Goal: Task Accomplishment & Management: Manage account settings

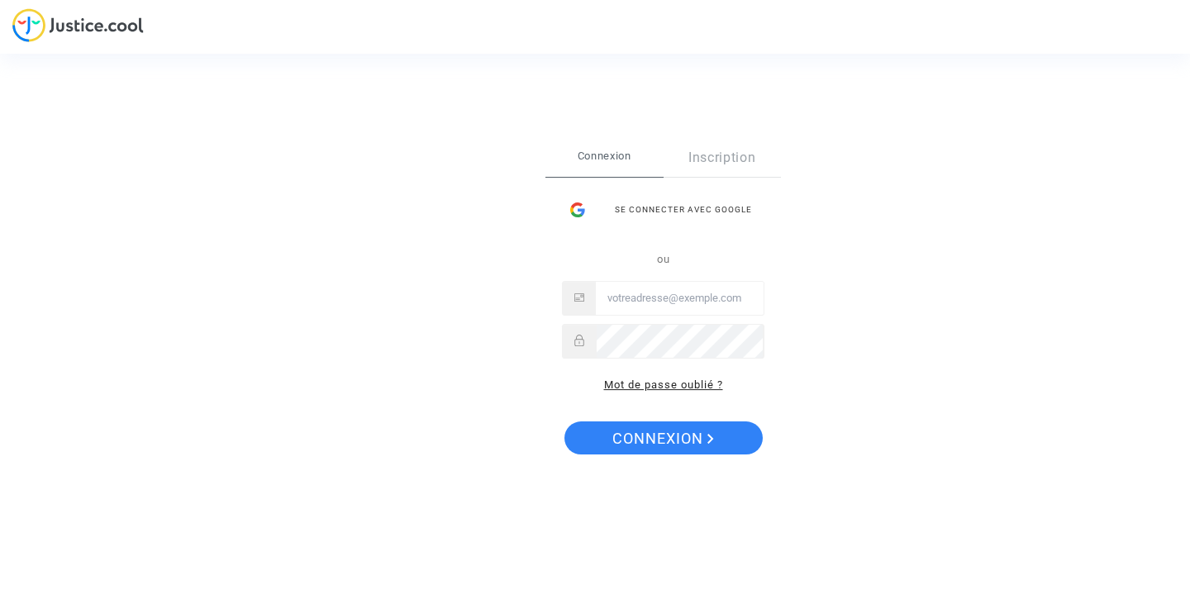
click at [638, 381] on link "Mot de passe oublié ?" at bounding box center [663, 385] width 119 height 12
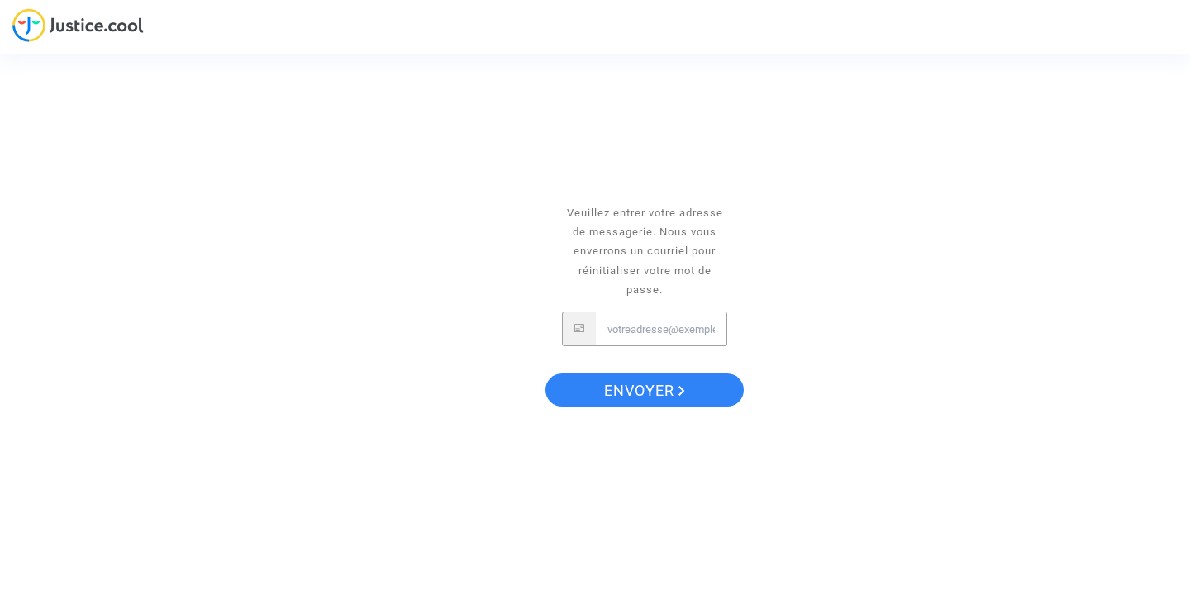
click at [654, 329] on input "Email" at bounding box center [661, 328] width 131 height 33
type input ":"
type input "[PERSON_NAME][EMAIL_ADDRESS][DOMAIN_NAME]"
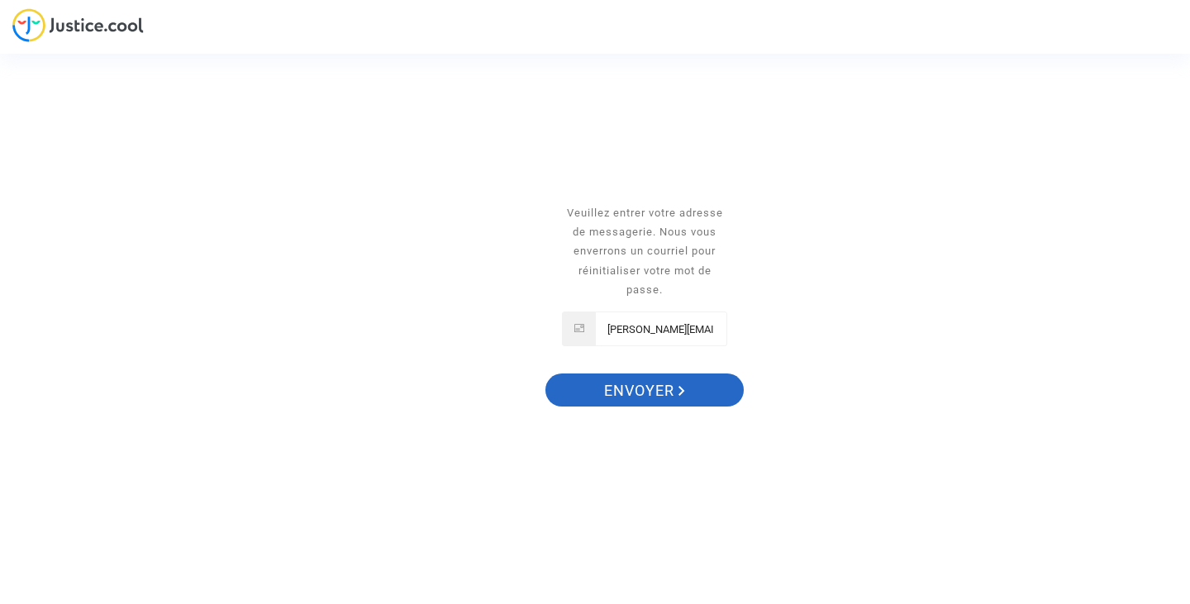
click at [678, 387] on span "Envoyer" at bounding box center [644, 391] width 81 height 35
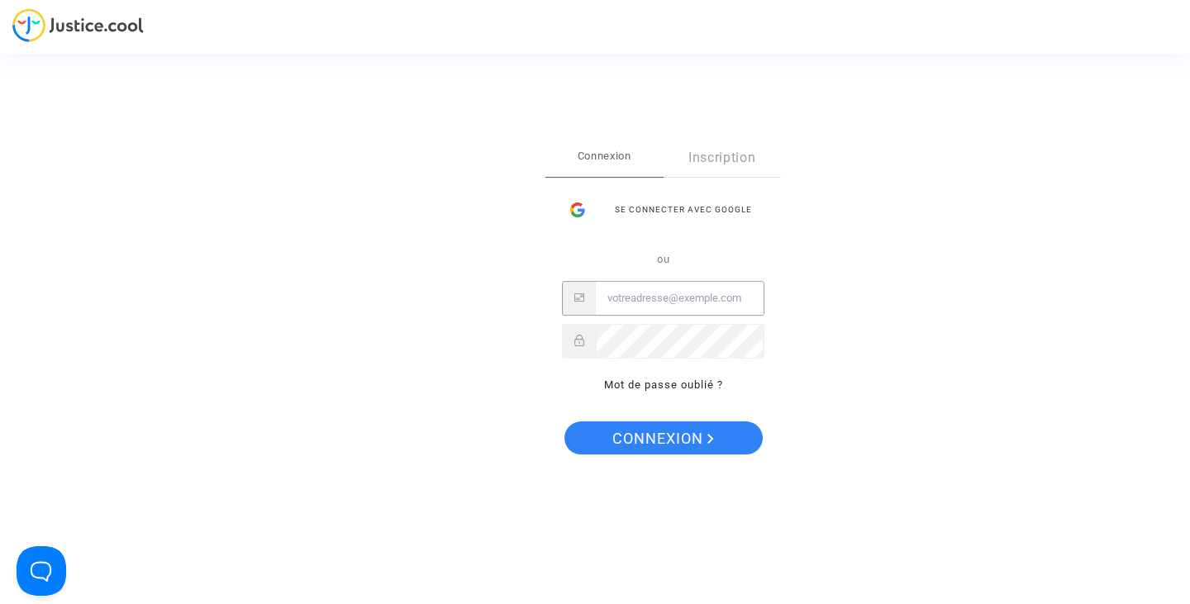
click at [662, 293] on input "Email" at bounding box center [680, 298] width 168 height 33
type input "[PERSON_NAME][EMAIL_ADDRESS][DOMAIN_NAME]"
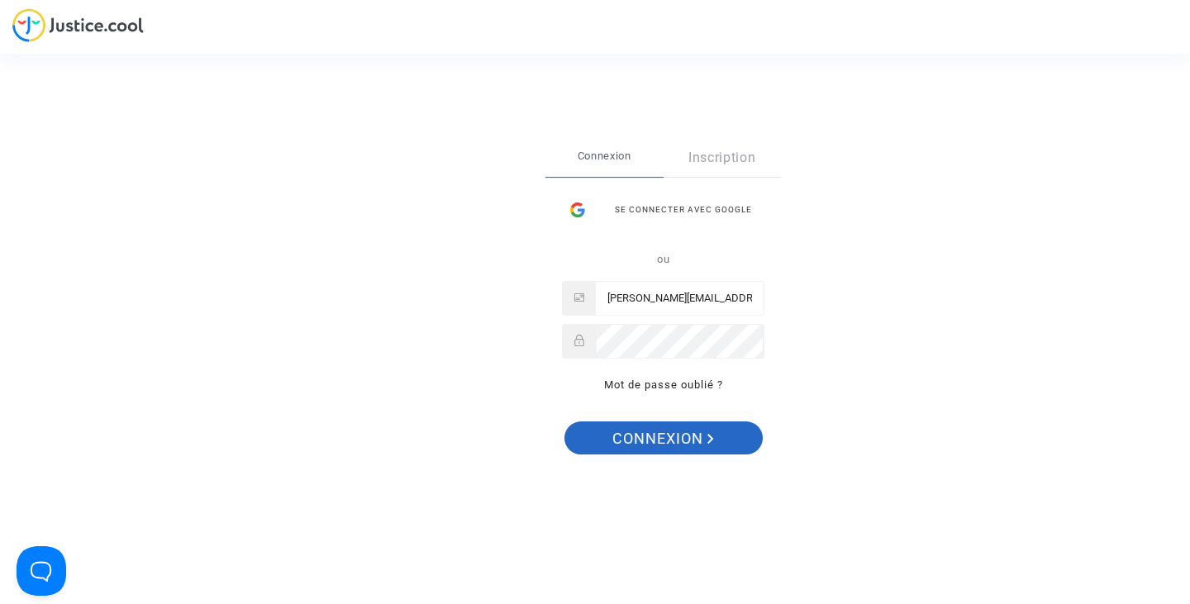
click at [659, 437] on span "Connexion" at bounding box center [663, 439] width 102 height 35
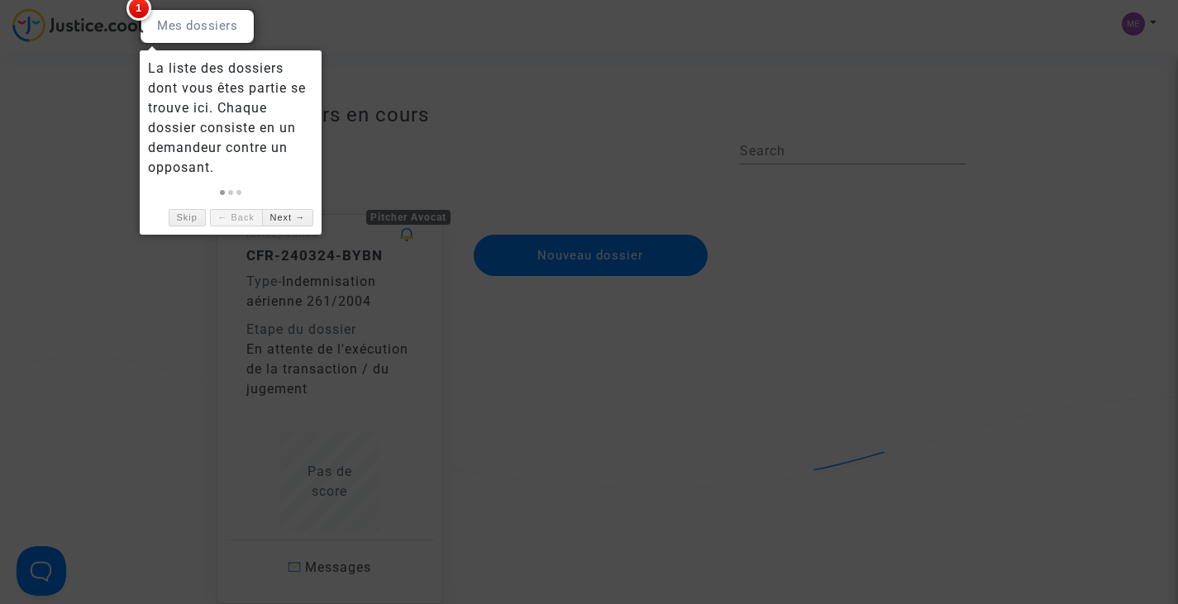
click at [682, 347] on div at bounding box center [589, 302] width 1178 height 604
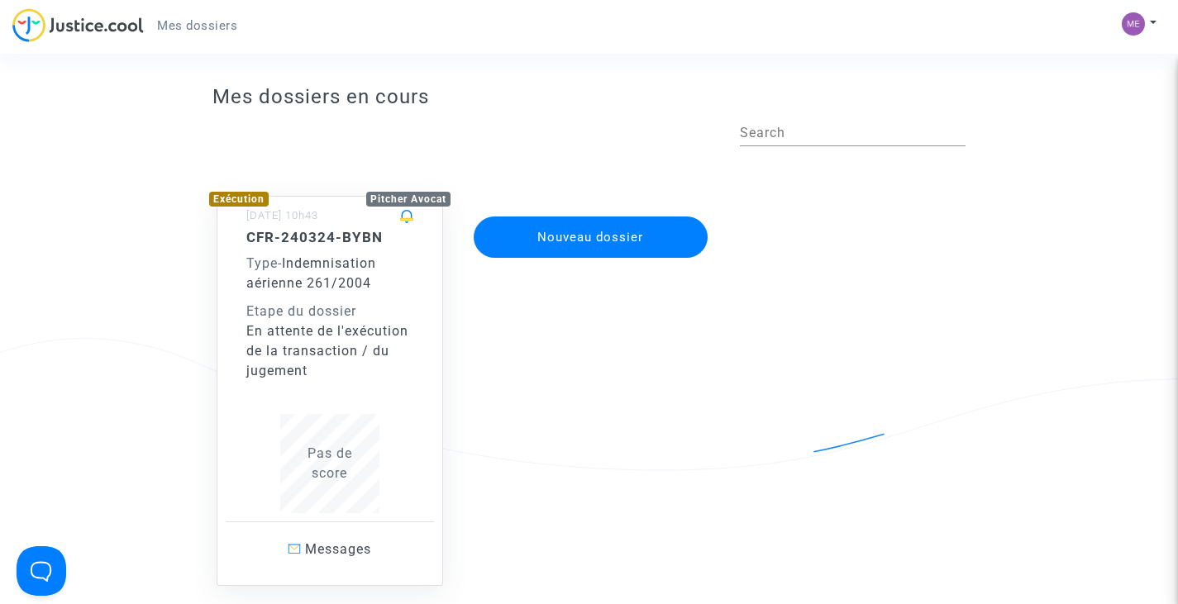
scroll to position [17, 0]
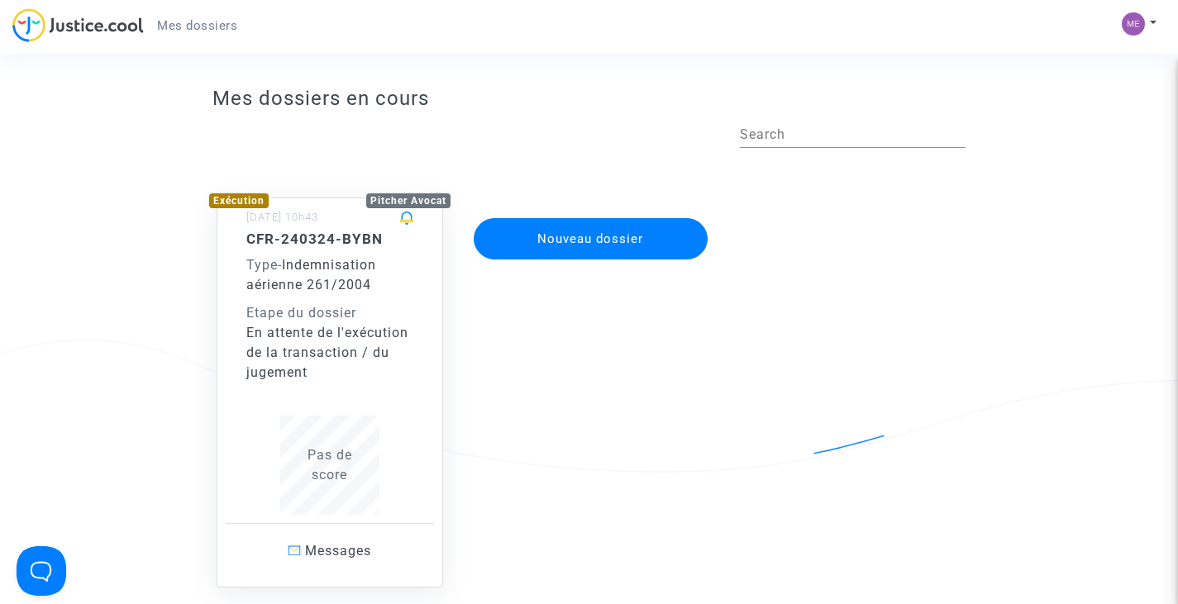
click at [279, 260] on span "Type -" at bounding box center [264, 265] width 36 height 16
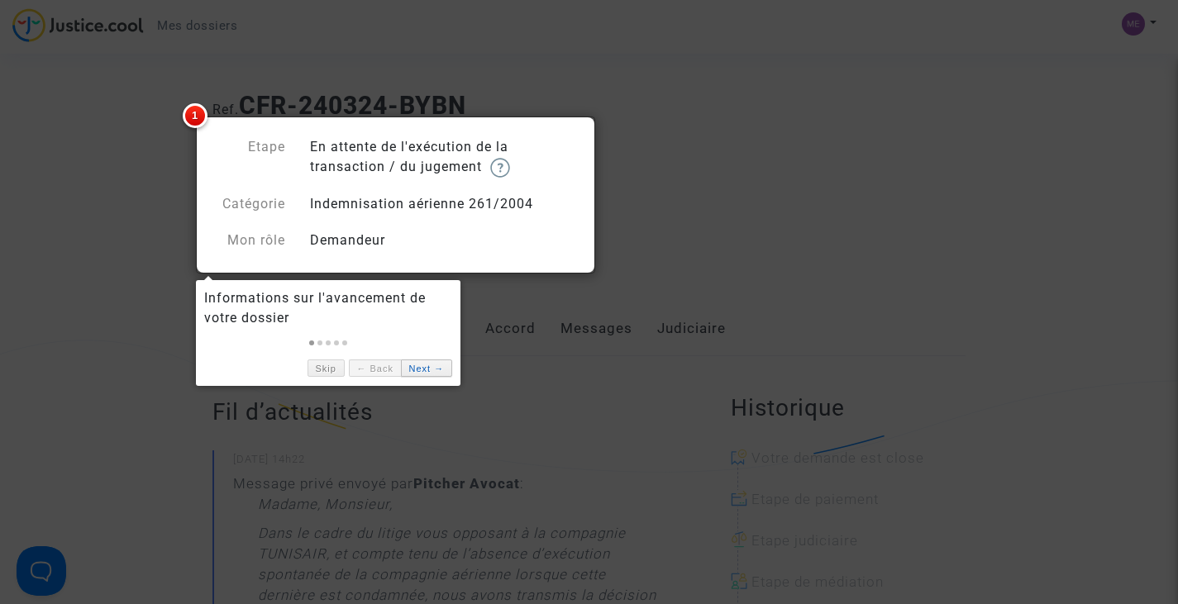
click at [417, 368] on link "Next →" at bounding box center [426, 368] width 51 height 17
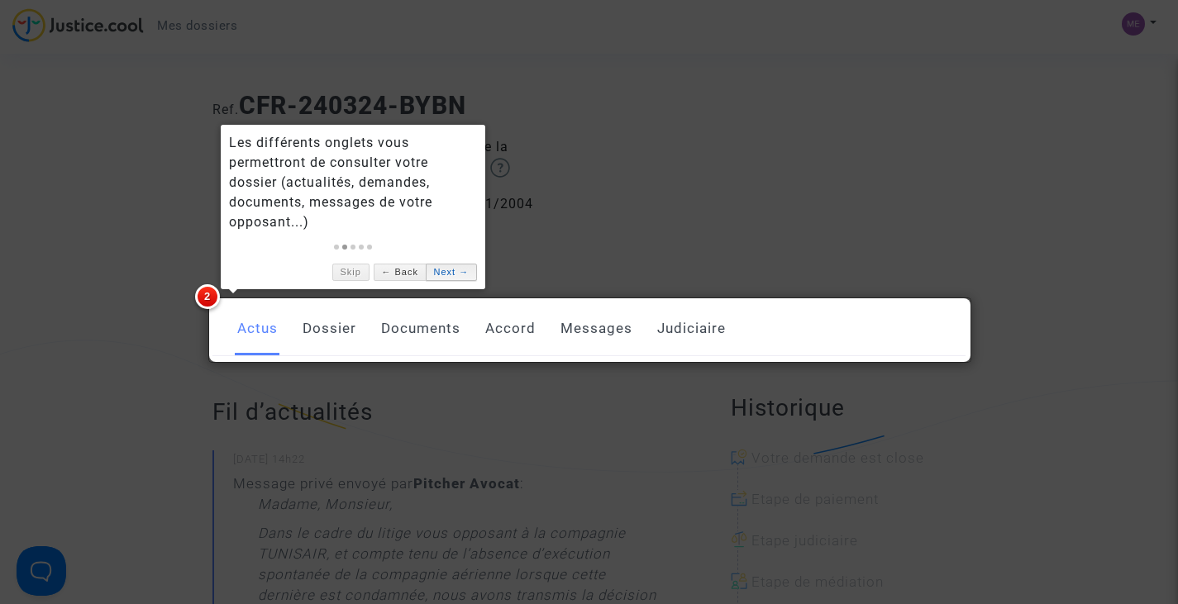
click at [446, 279] on link "Next →" at bounding box center [451, 272] width 51 height 17
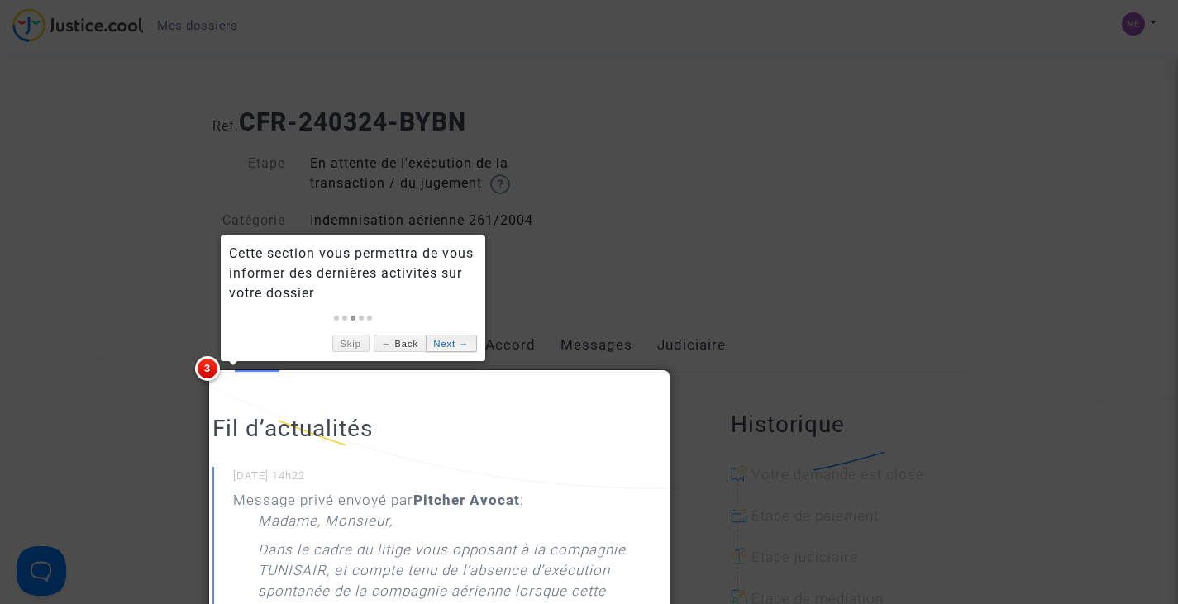
click at [456, 341] on link "Next →" at bounding box center [451, 343] width 51 height 17
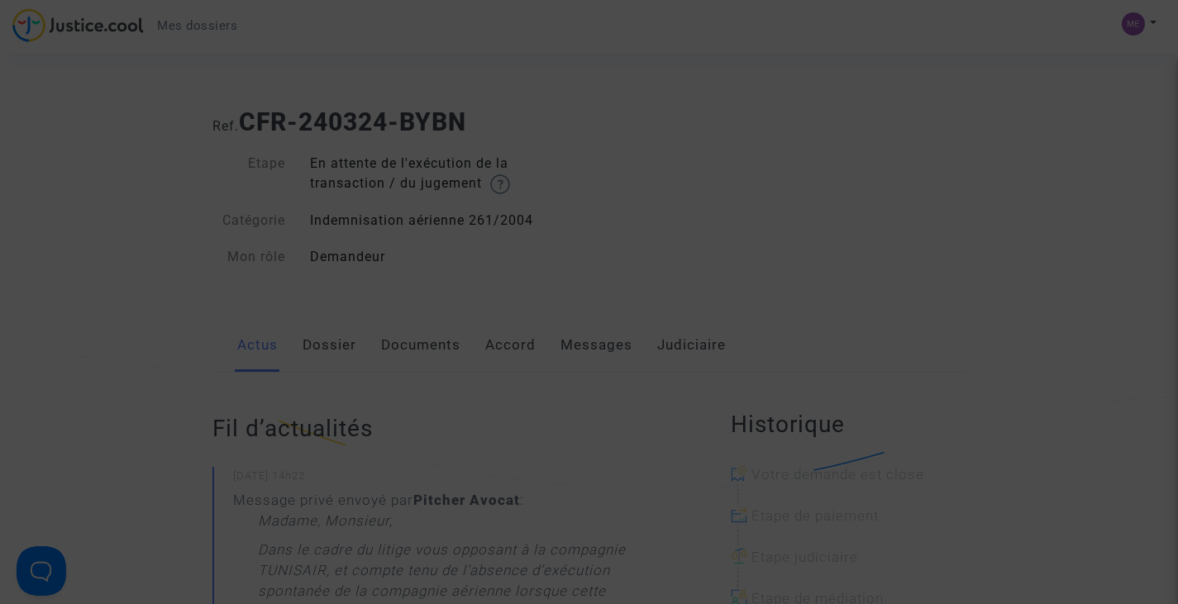
scroll to position [1233, 0]
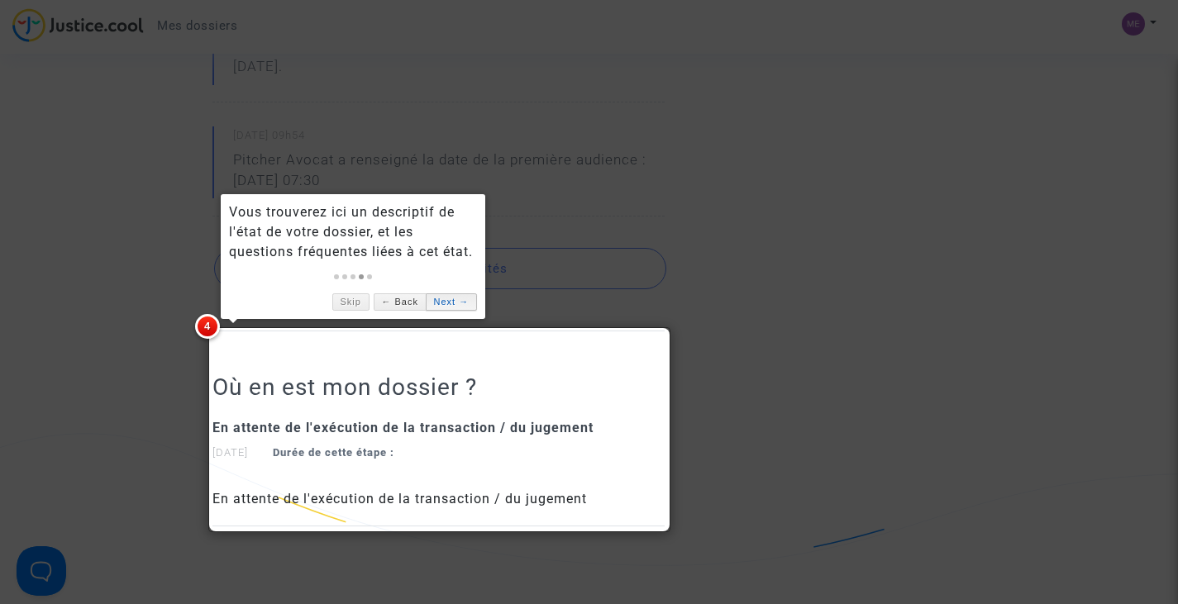
click at [448, 306] on link "Next →" at bounding box center [451, 301] width 51 height 17
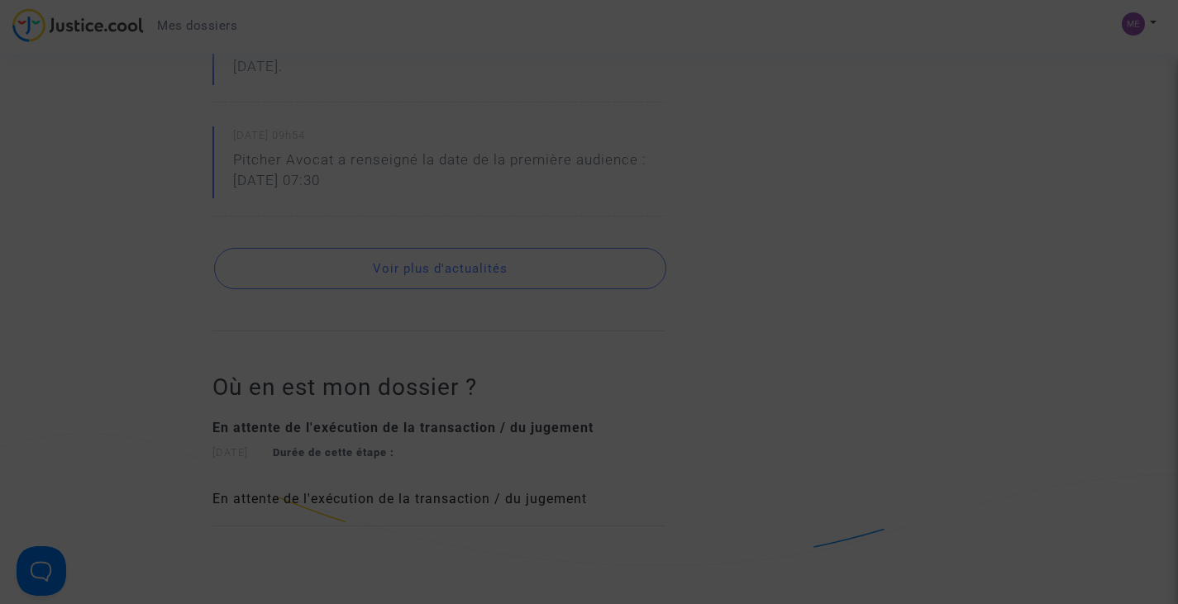
scroll to position [604, 0]
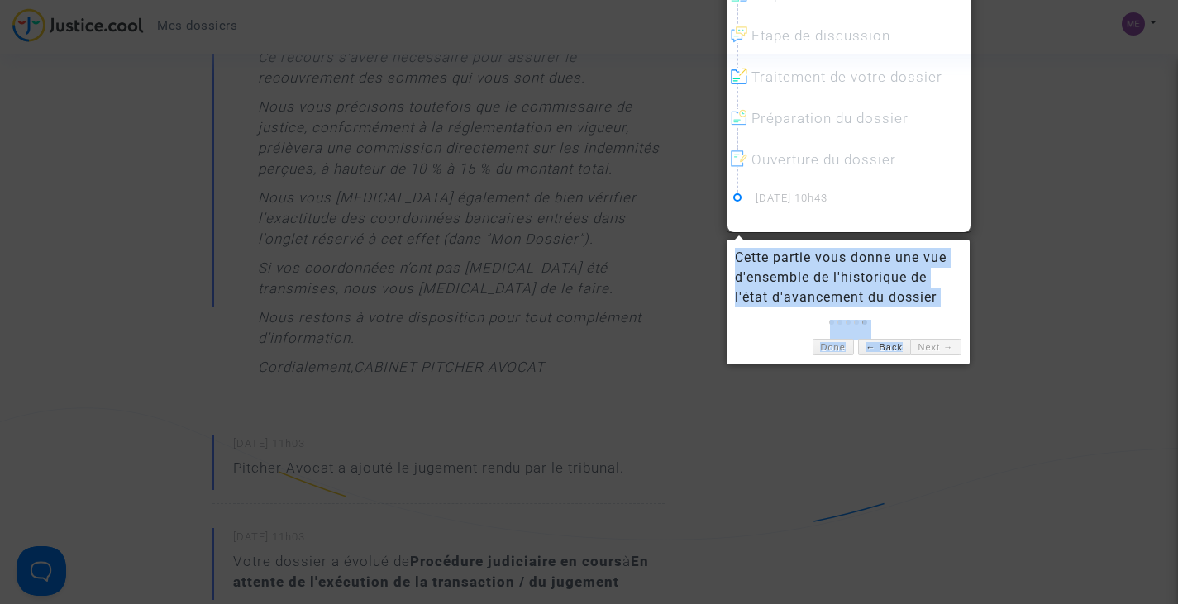
drag, startPoint x: 936, startPoint y: 336, endPoint x: 1074, endPoint y: 158, distance: 225.7
click at [1074, 158] on div at bounding box center [589, 302] width 1178 height 604
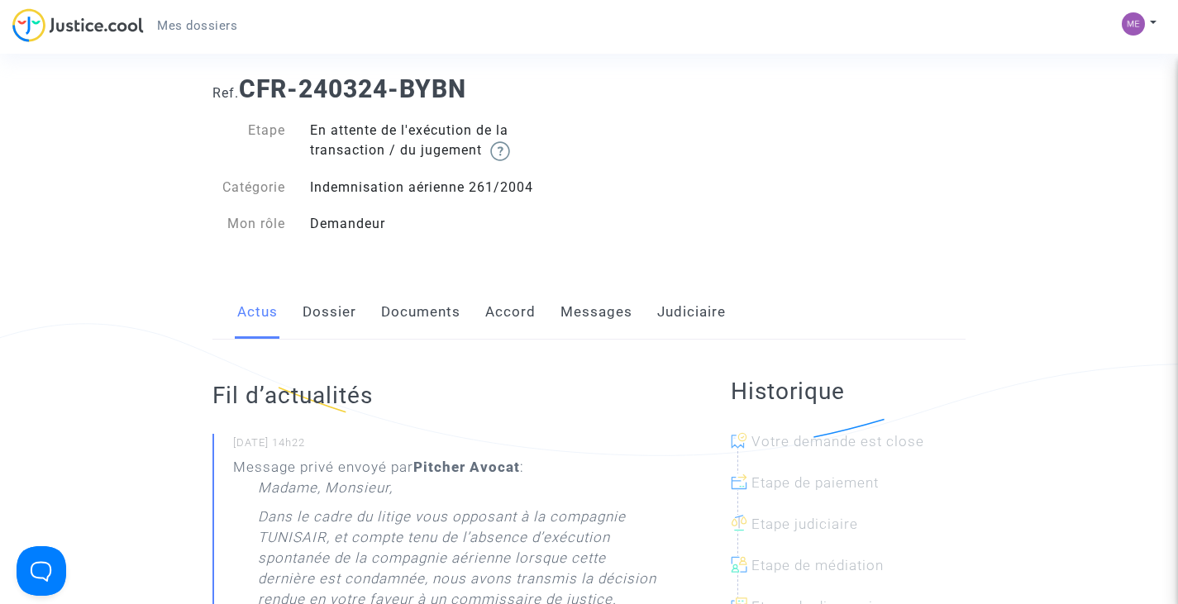
scroll to position [40, 0]
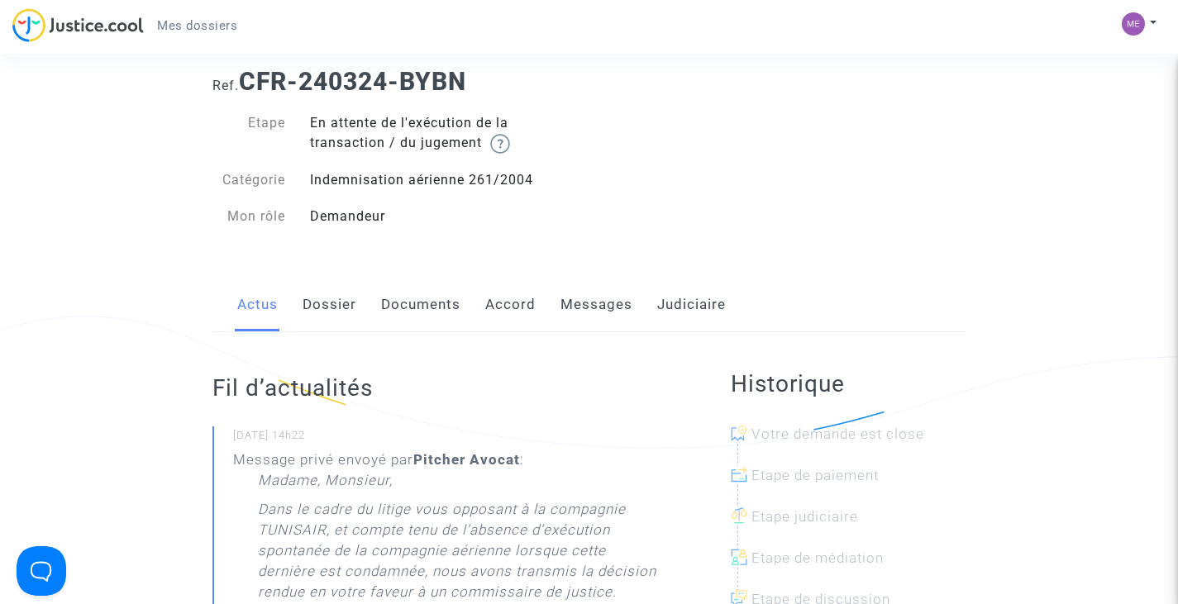
click at [328, 310] on link "Dossier" at bounding box center [329, 305] width 54 height 55
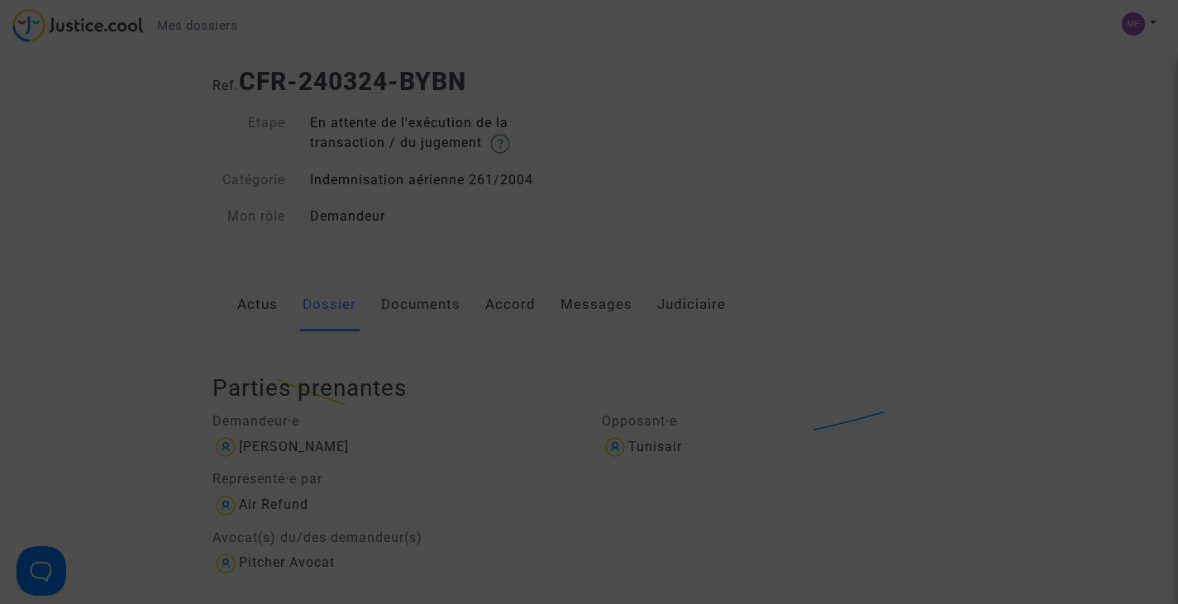
click at [1114, 82] on div at bounding box center [589, 302] width 1178 height 604
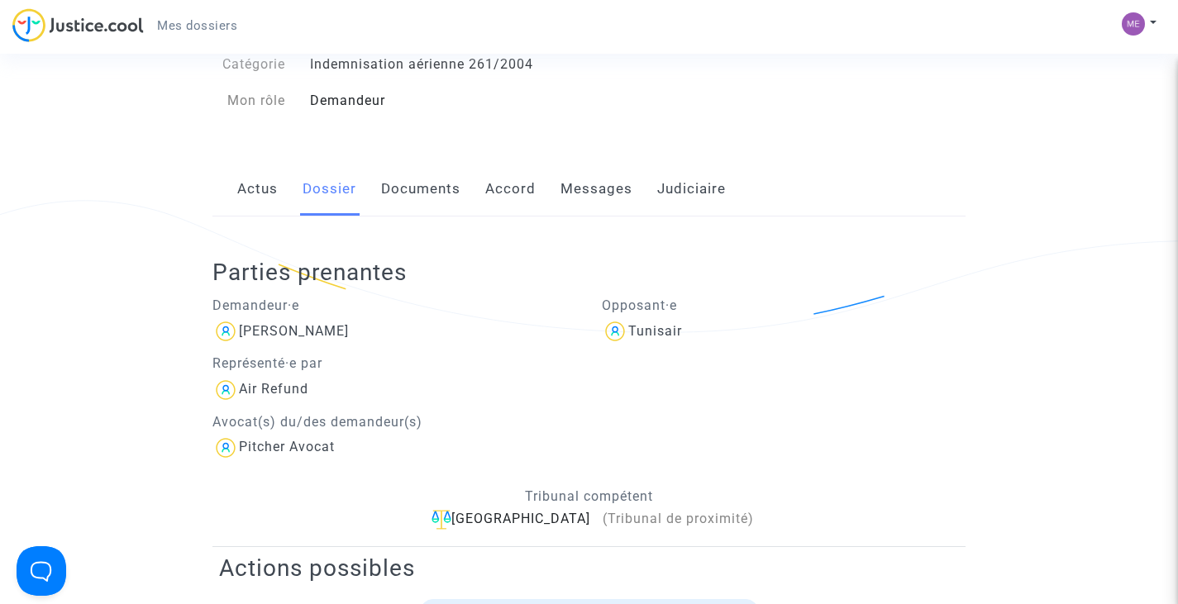
scroll to position [141, 0]
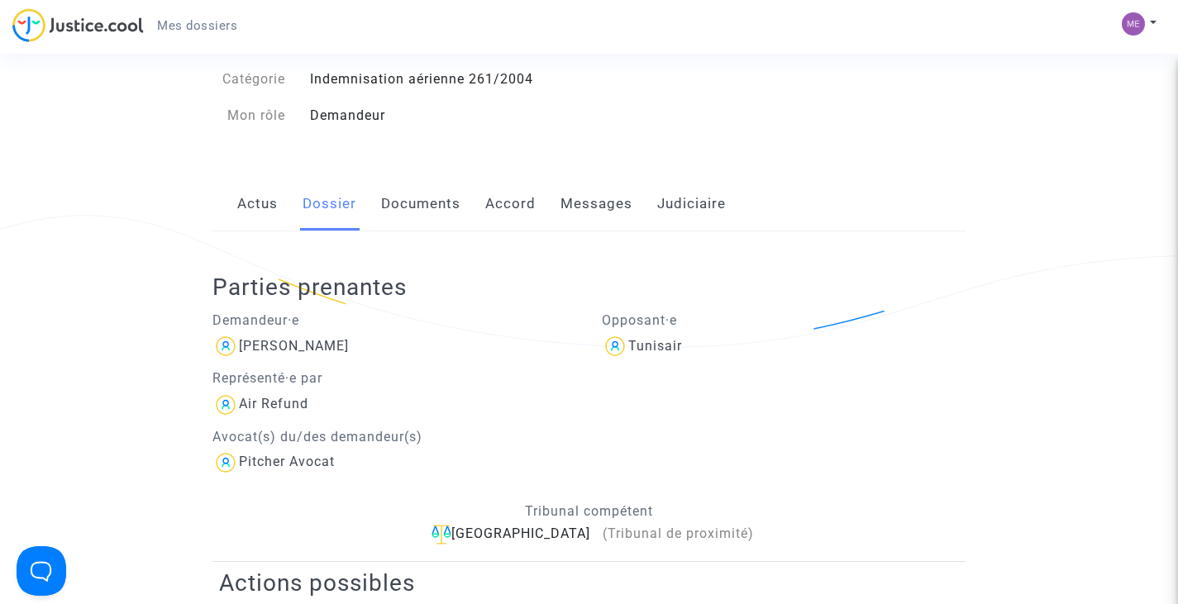
click at [432, 206] on link "Documents" at bounding box center [420, 204] width 79 height 55
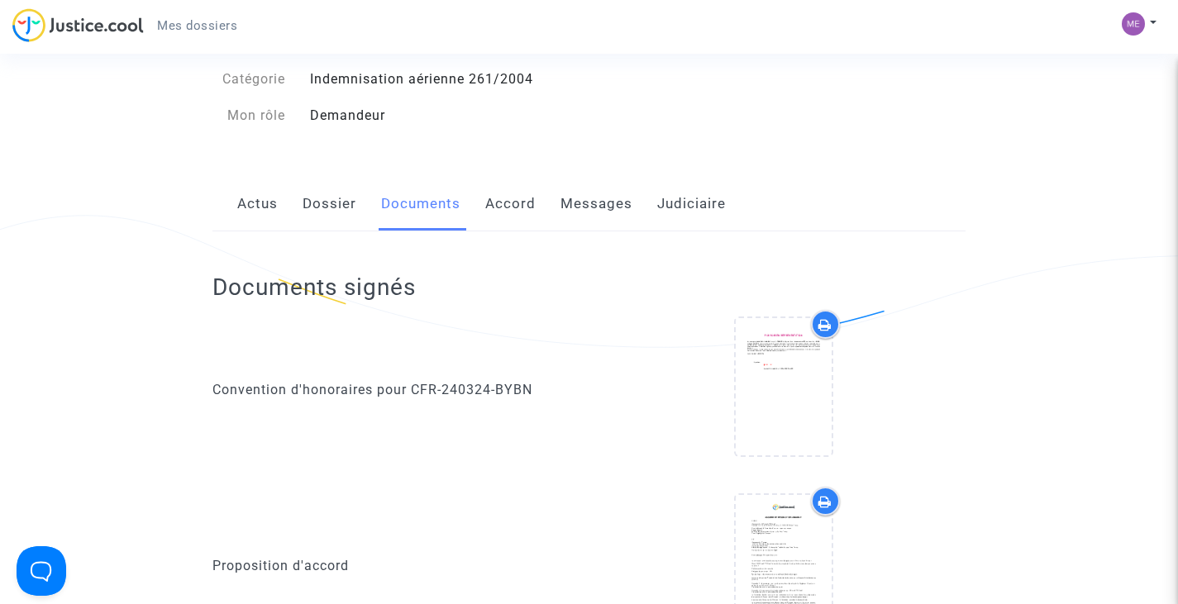
scroll to position [1190, 0]
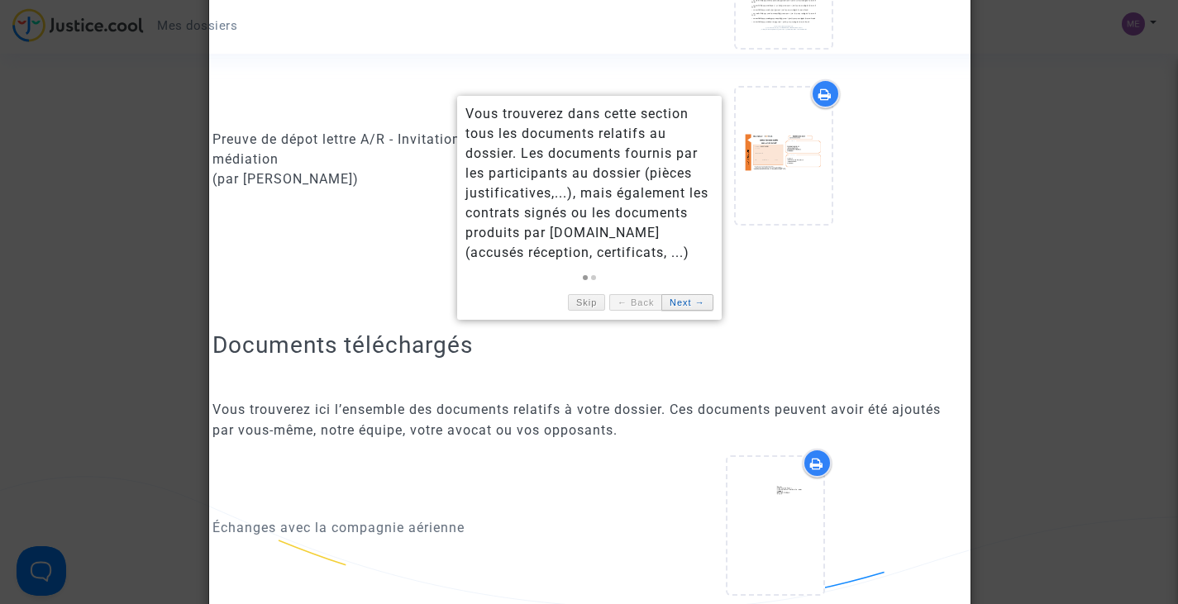
click at [678, 298] on link "Next →" at bounding box center [686, 302] width 51 height 17
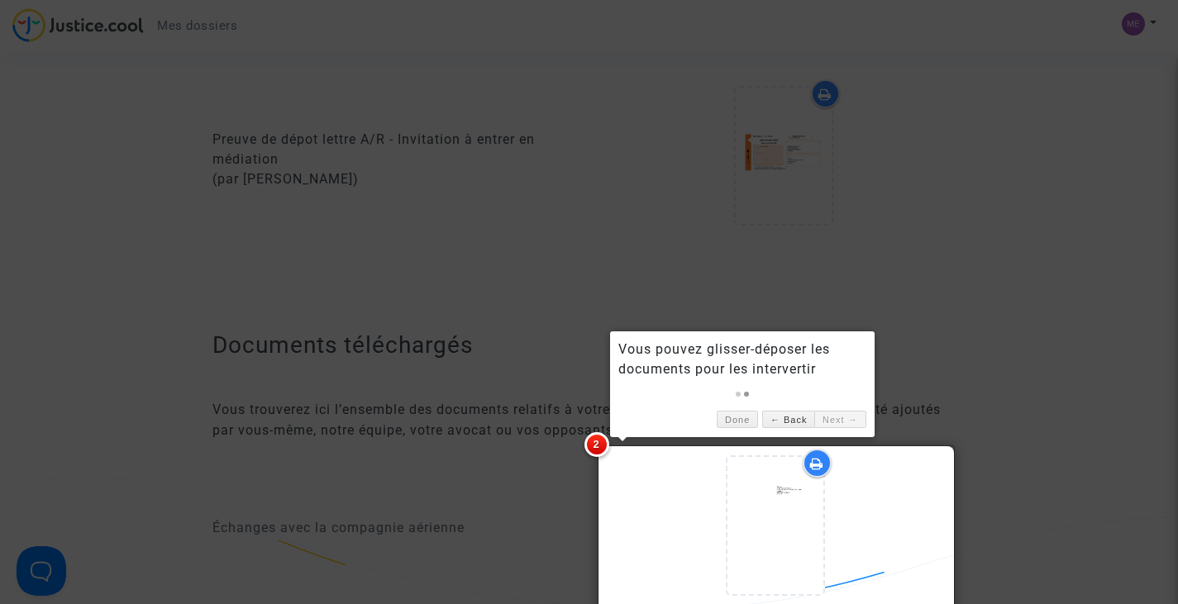
click at [894, 247] on div at bounding box center [589, 302] width 1178 height 604
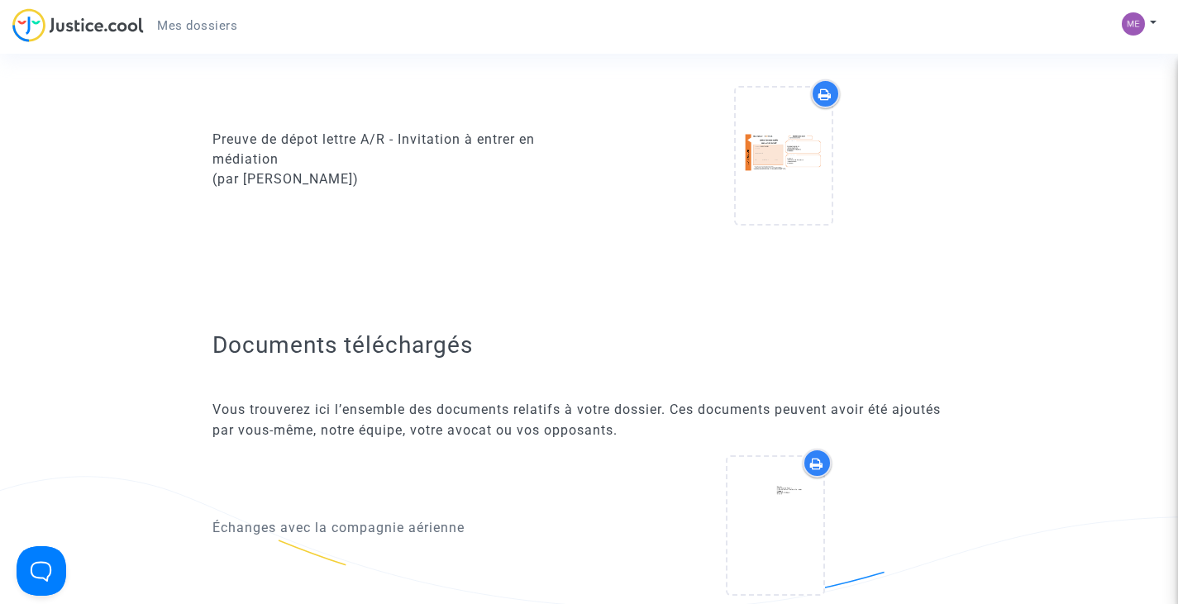
click at [1176, 290] on div "Ref. CFR-240324-BYBN Etape En attente de l'exécution de la transaction / du jug…" at bounding box center [589, 68] width 1178 height 2327
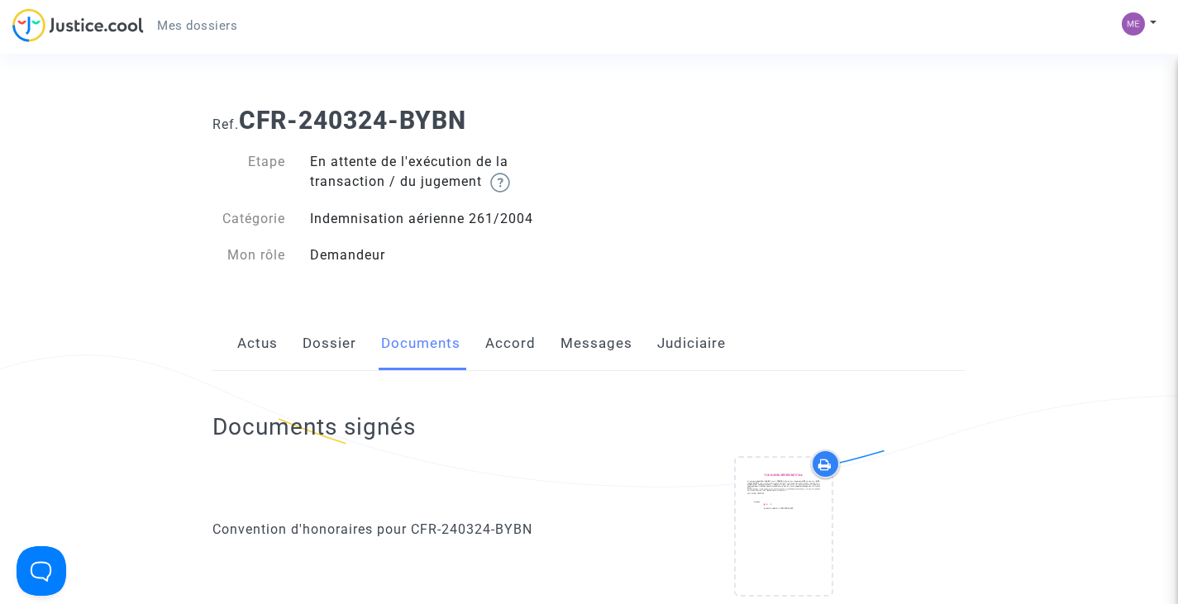
scroll to position [0, 0]
click at [502, 352] on link "Accord" at bounding box center [510, 345] width 50 height 55
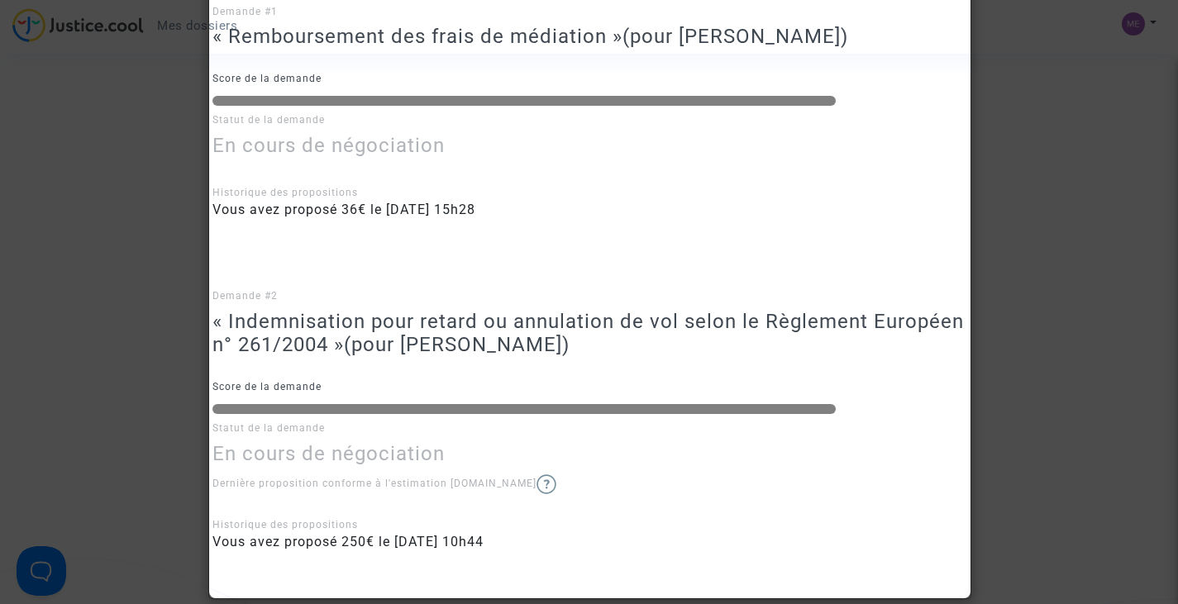
scroll to position [443, 0]
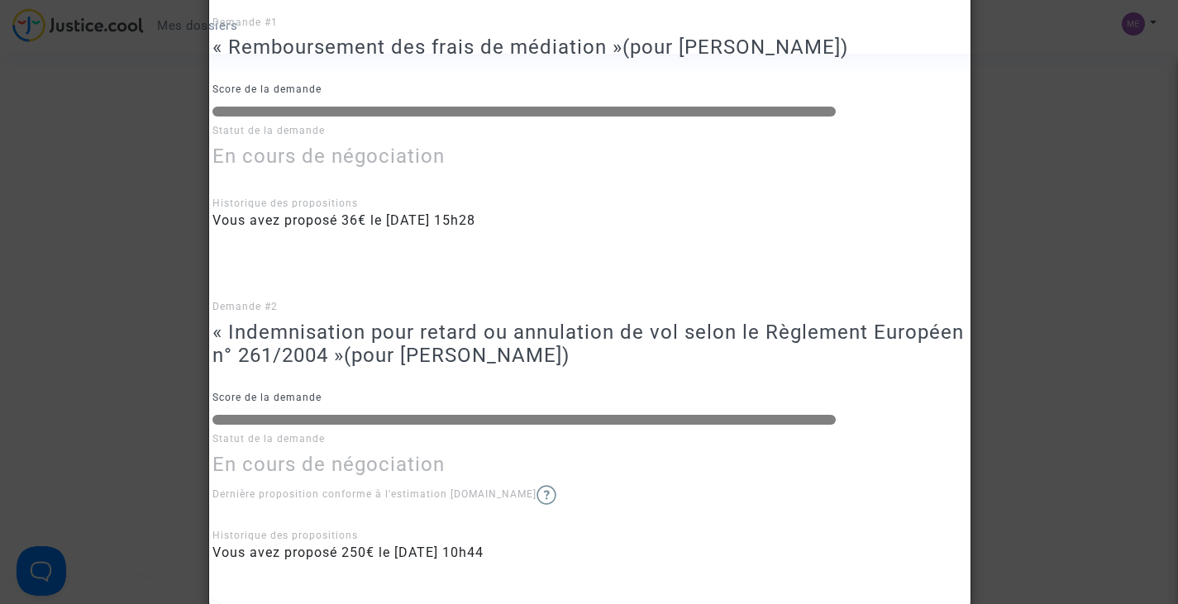
click at [1131, 257] on div at bounding box center [589, 302] width 1178 height 604
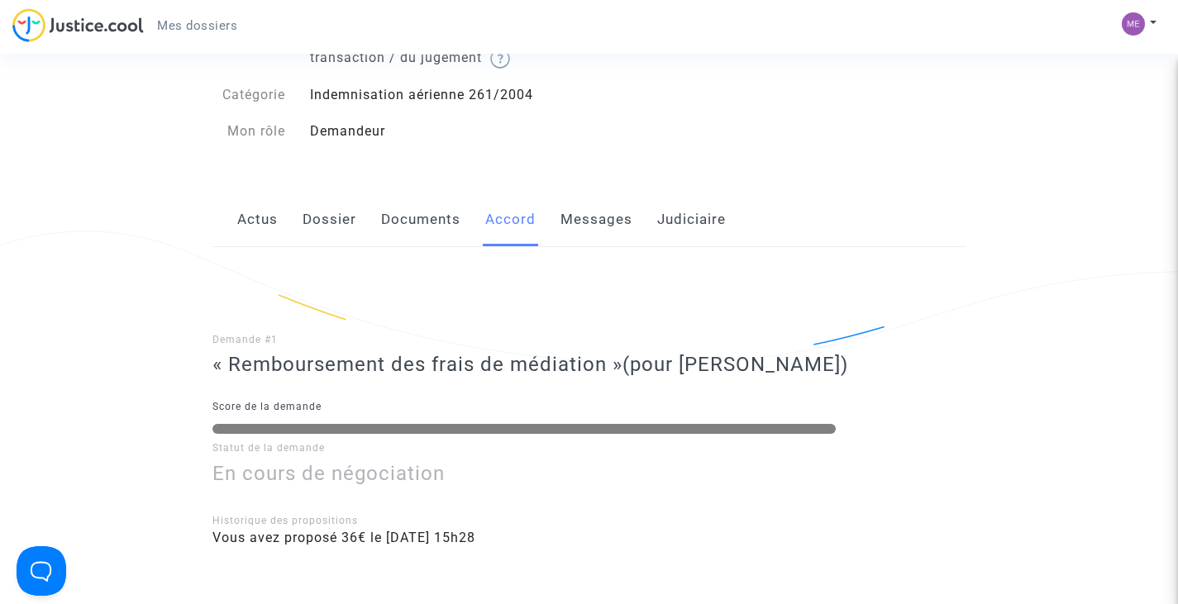
scroll to position [125, 0]
click at [594, 225] on link "Messages" at bounding box center [596, 220] width 72 height 55
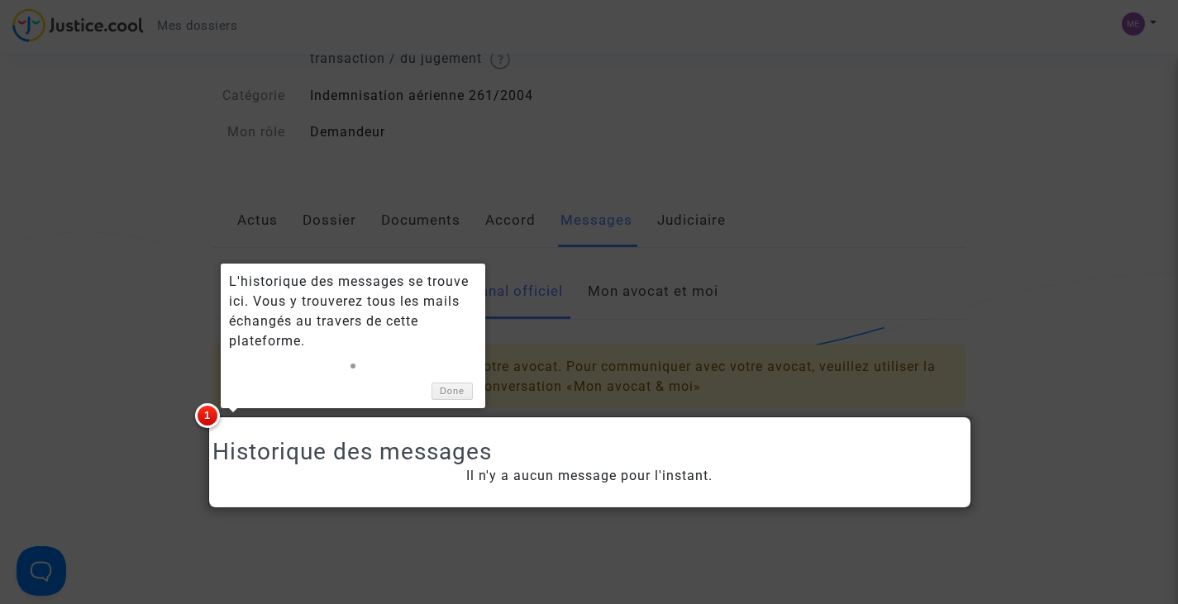
click at [716, 274] on div at bounding box center [589, 302] width 1178 height 604
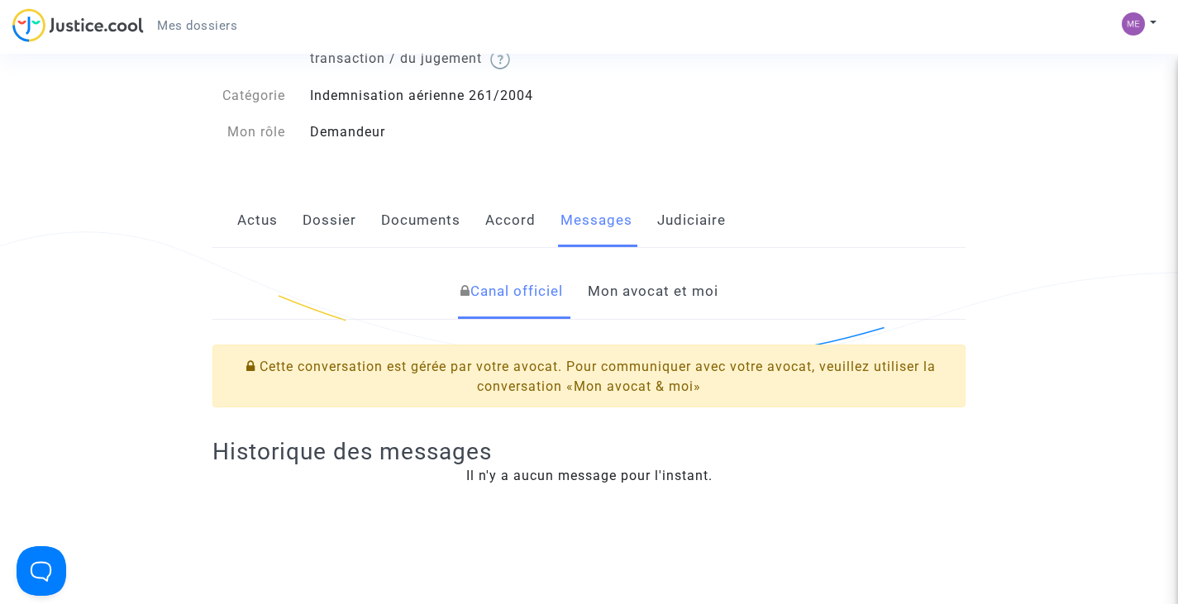
click at [698, 220] on link "Judiciaire" at bounding box center [691, 220] width 69 height 55
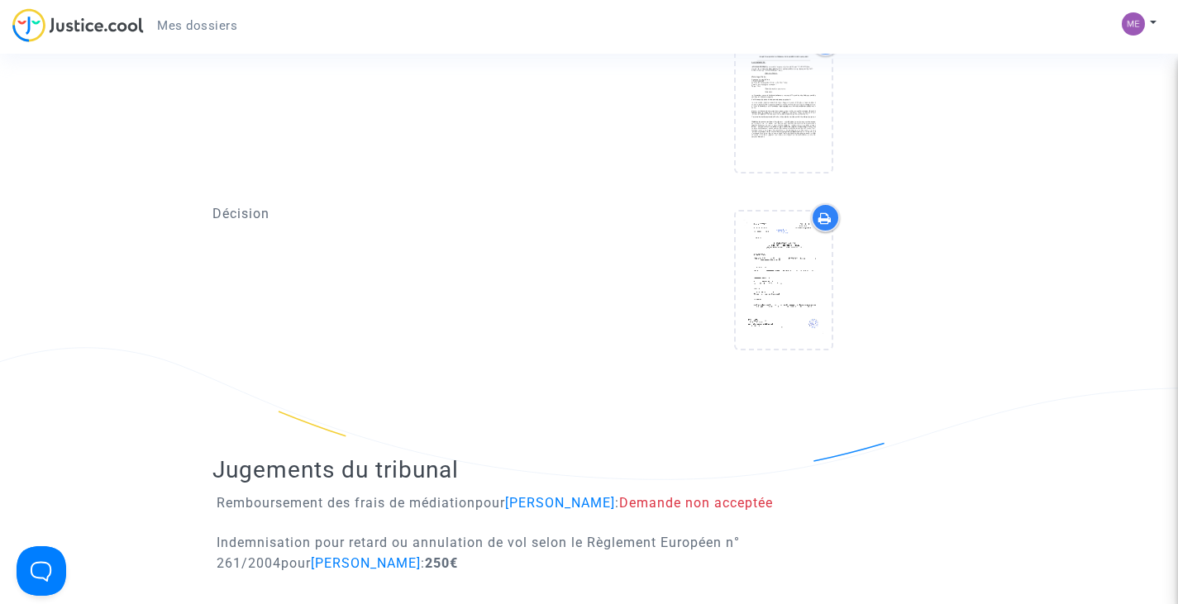
scroll to position [658, 0]
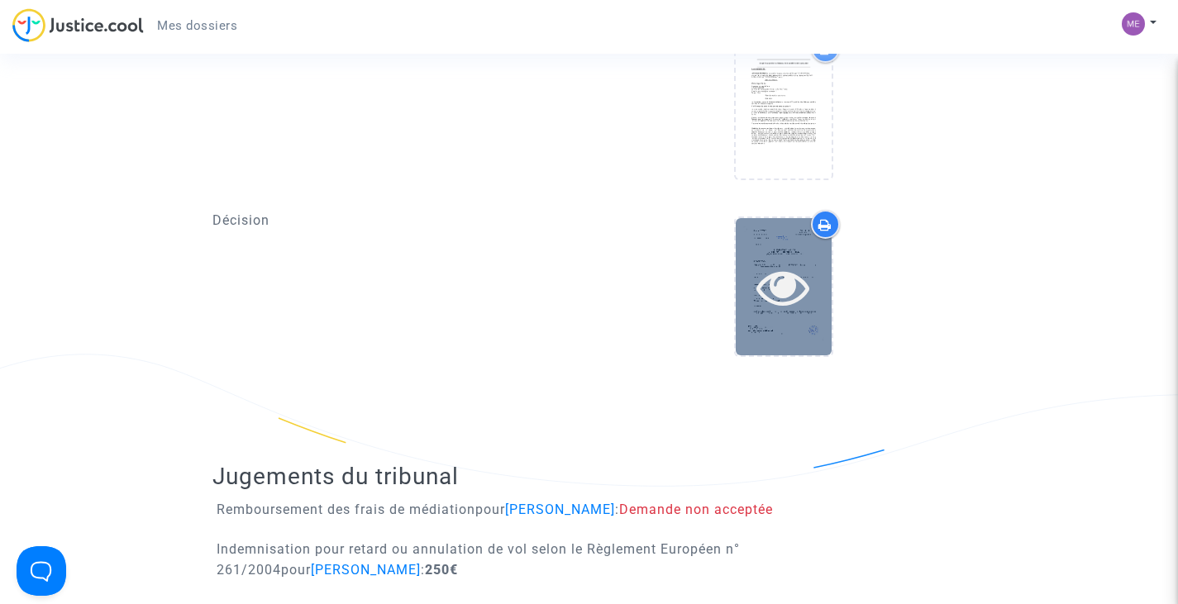
click at [799, 286] on icon at bounding box center [783, 286] width 54 height 53
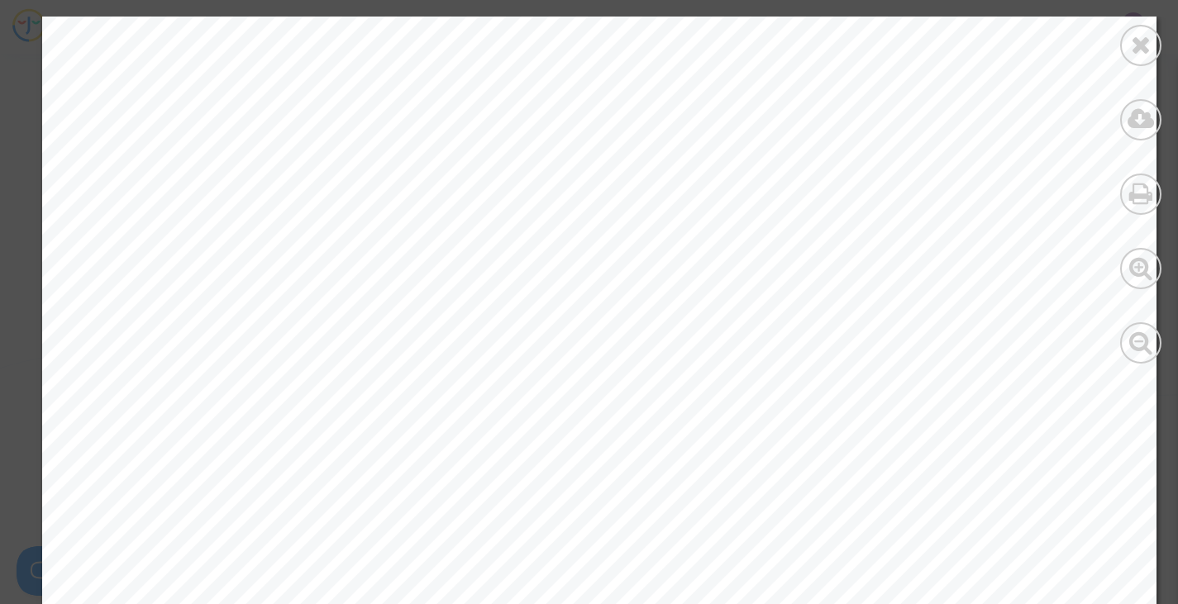
drag, startPoint x: 1173, startPoint y: 55, endPoint x: 1176, endPoint y: 76, distance: 21.7
click at [1176, 76] on div at bounding box center [1140, 190] width 74 height 380
click at [1128, 45] on div at bounding box center [1140, 45] width 41 height 41
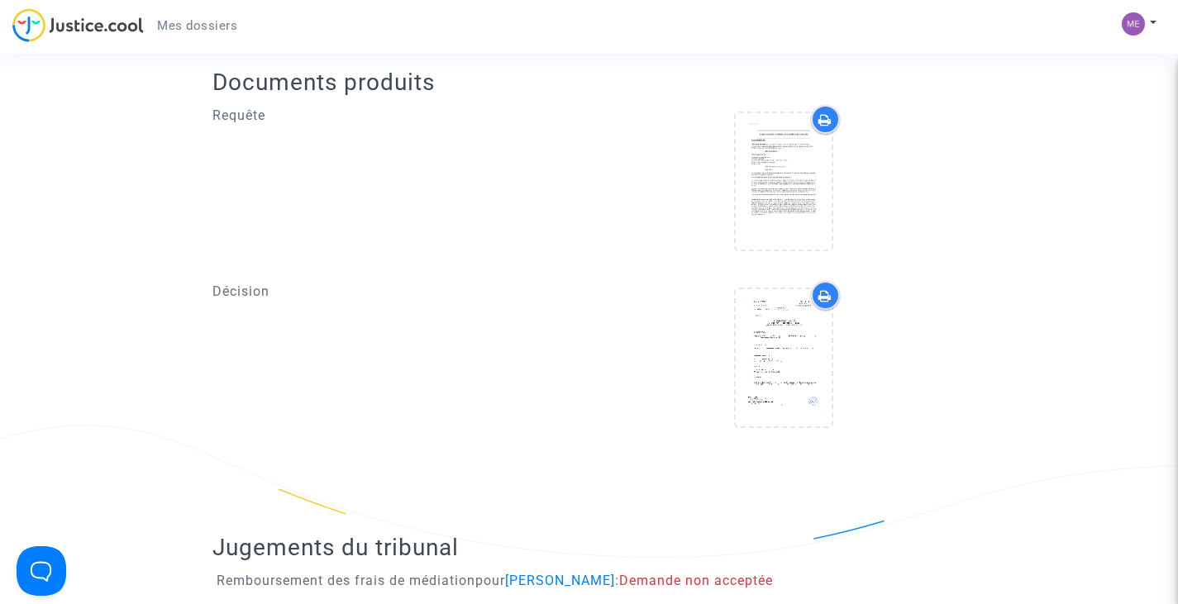
scroll to position [581, 0]
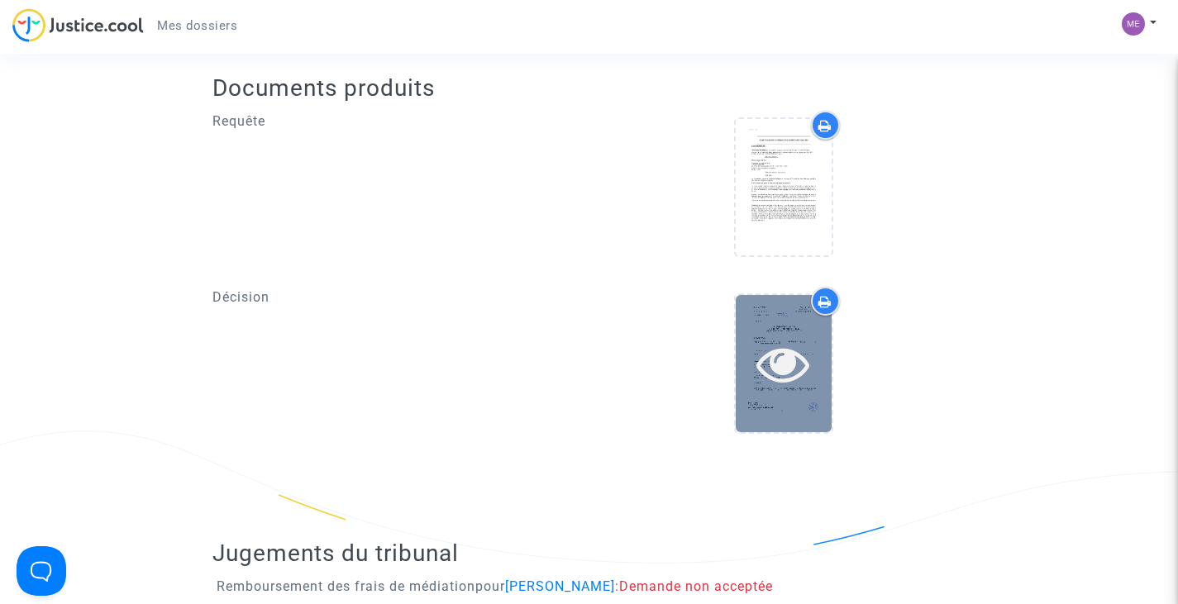
click at [779, 355] on icon at bounding box center [783, 363] width 54 height 53
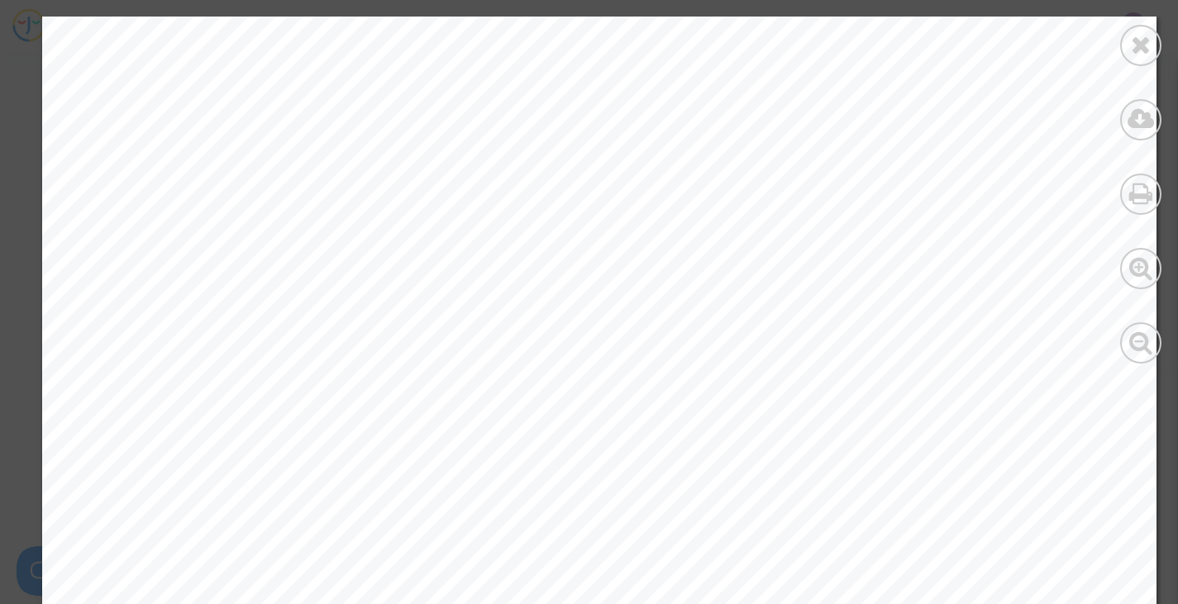
scroll to position [0, 0]
click at [1177, 50] on div at bounding box center [1140, 190] width 74 height 380
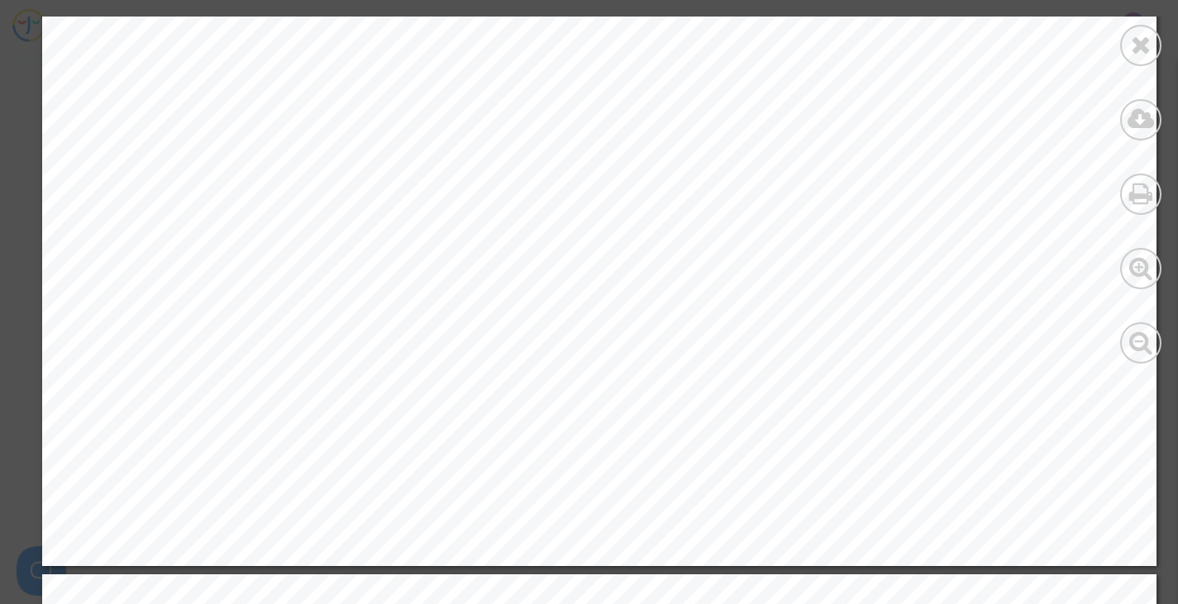
scroll to position [1255, 0]
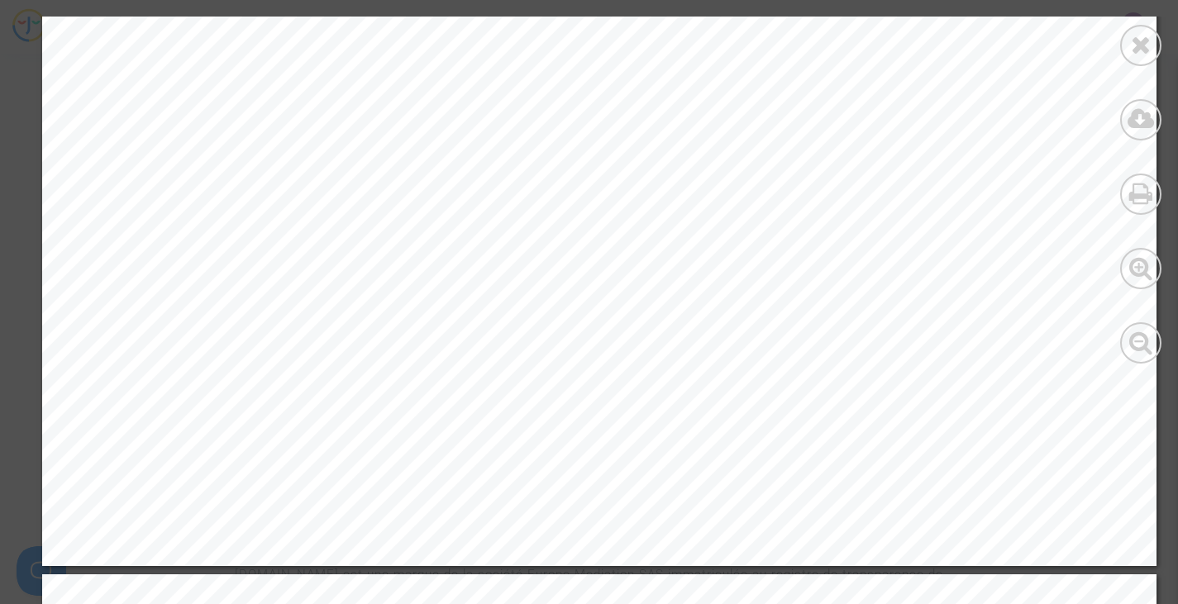
drag, startPoint x: 1174, startPoint y: 205, endPoint x: 1182, endPoint y: 303, distance: 98.7
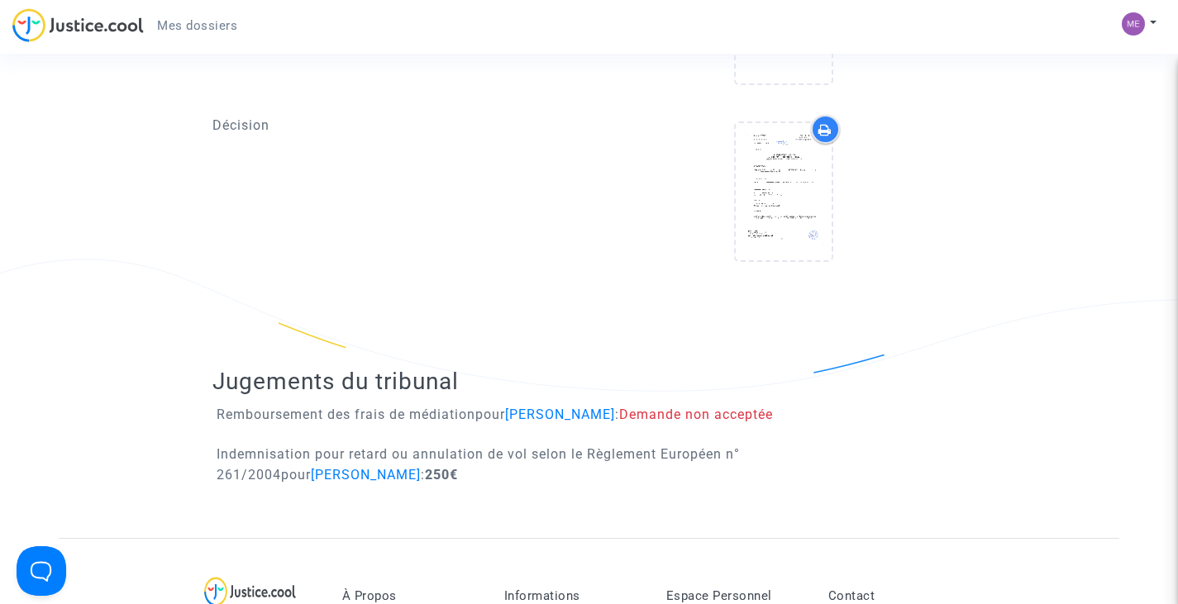
scroll to position [700, 0]
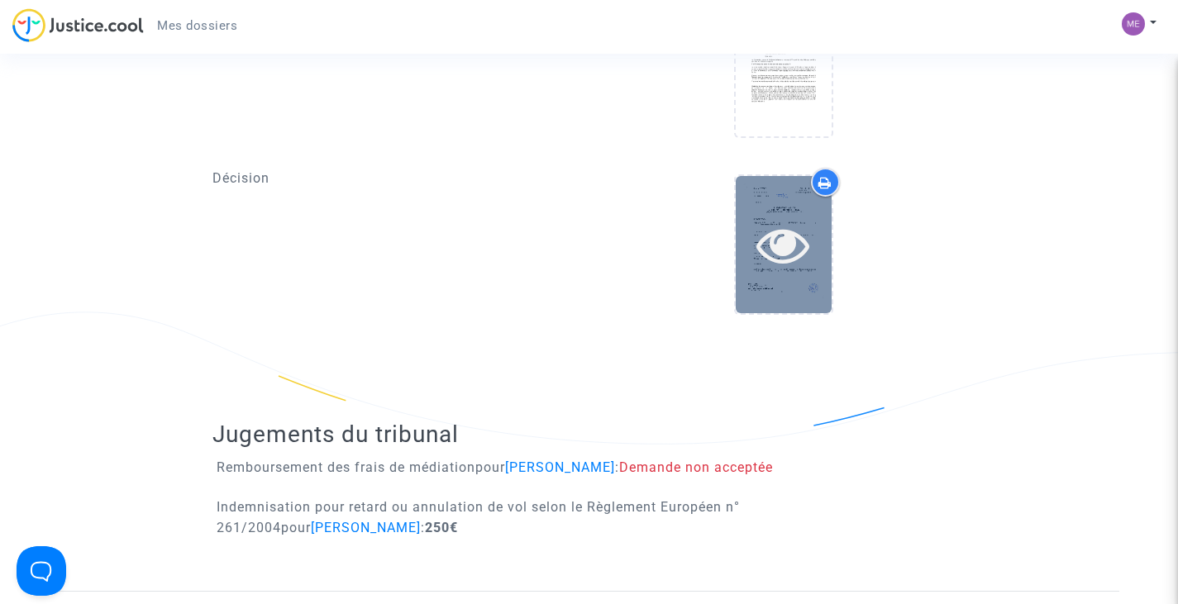
click at [770, 211] on div at bounding box center [784, 244] width 96 height 136
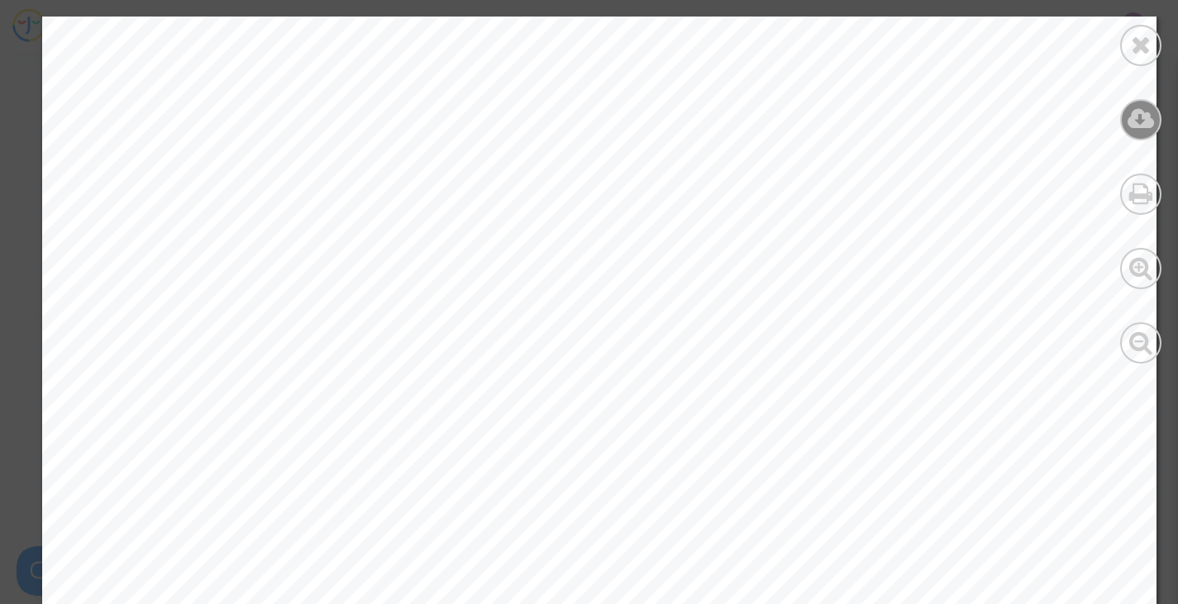
click at [1138, 129] on icon at bounding box center [1140, 119] width 27 height 25
click at [1134, 45] on icon at bounding box center [1141, 44] width 21 height 25
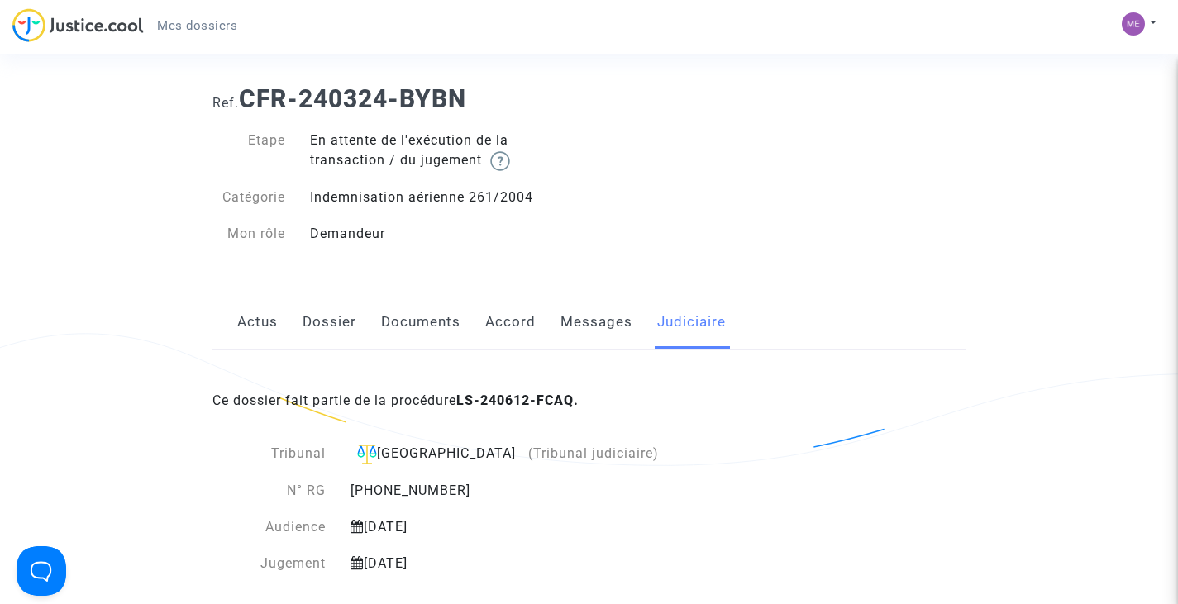
scroll to position [0, 0]
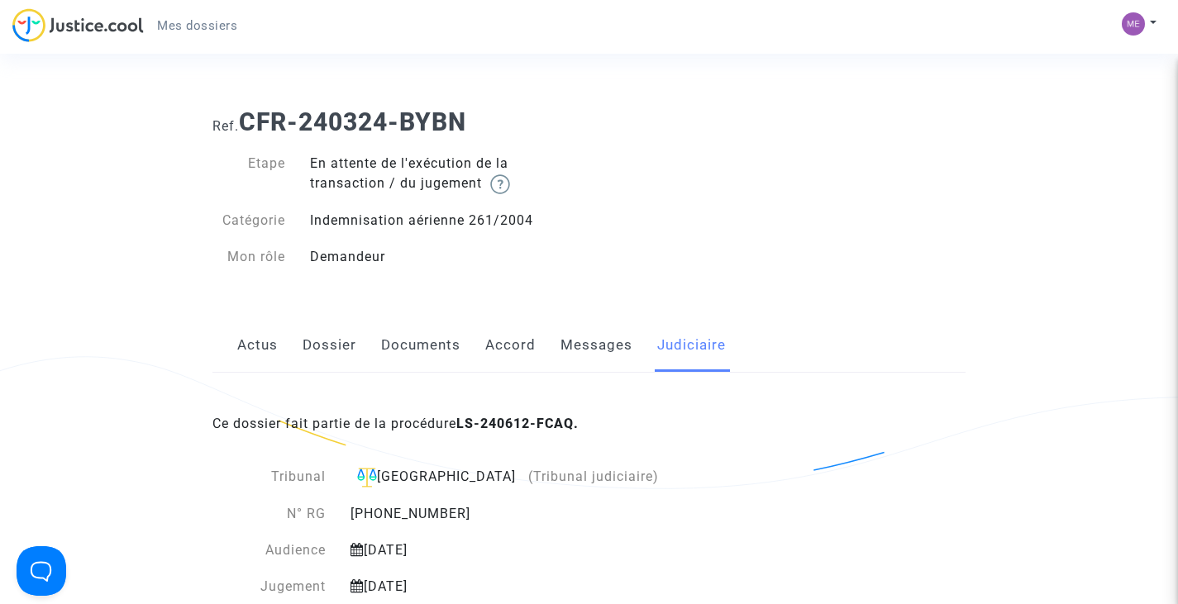
click at [603, 350] on link "Messages" at bounding box center [596, 345] width 72 height 55
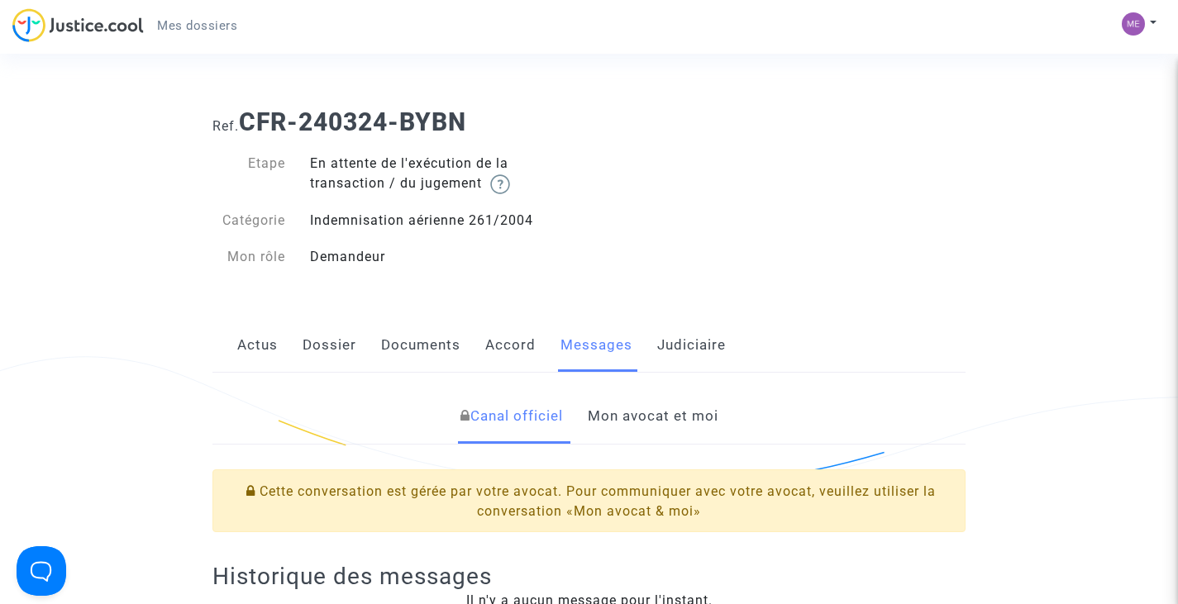
click at [94, 28] on img at bounding box center [77, 25] width 131 height 34
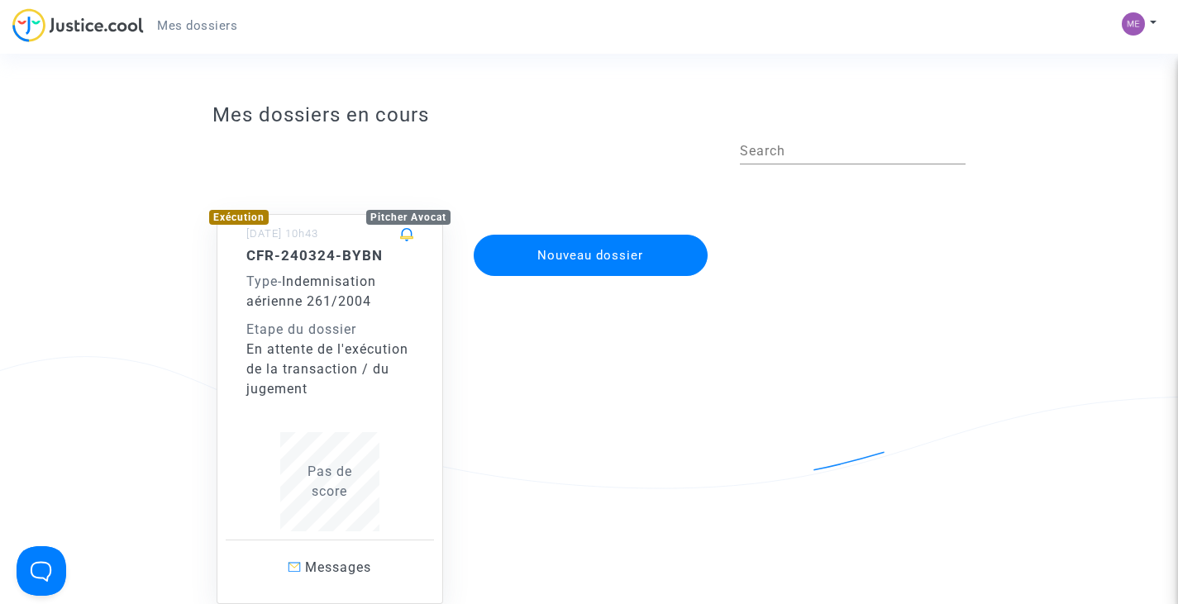
click at [346, 303] on span "Indemnisation aérienne 261/2004" at bounding box center [311, 292] width 130 height 36
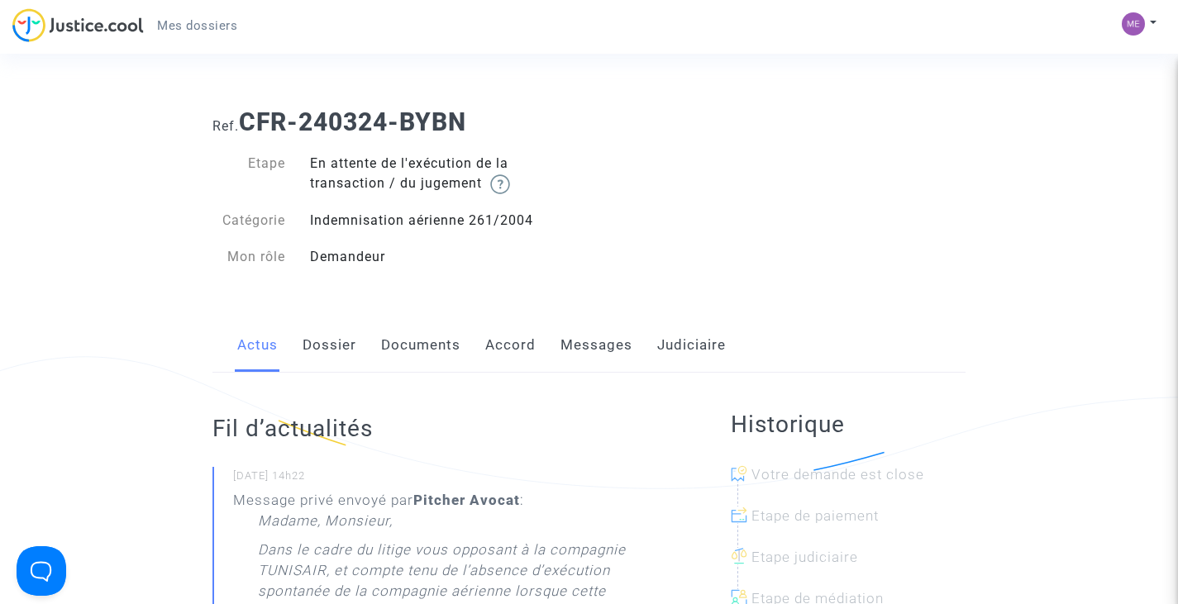
click at [680, 345] on link "Judiciaire" at bounding box center [691, 345] width 69 height 55
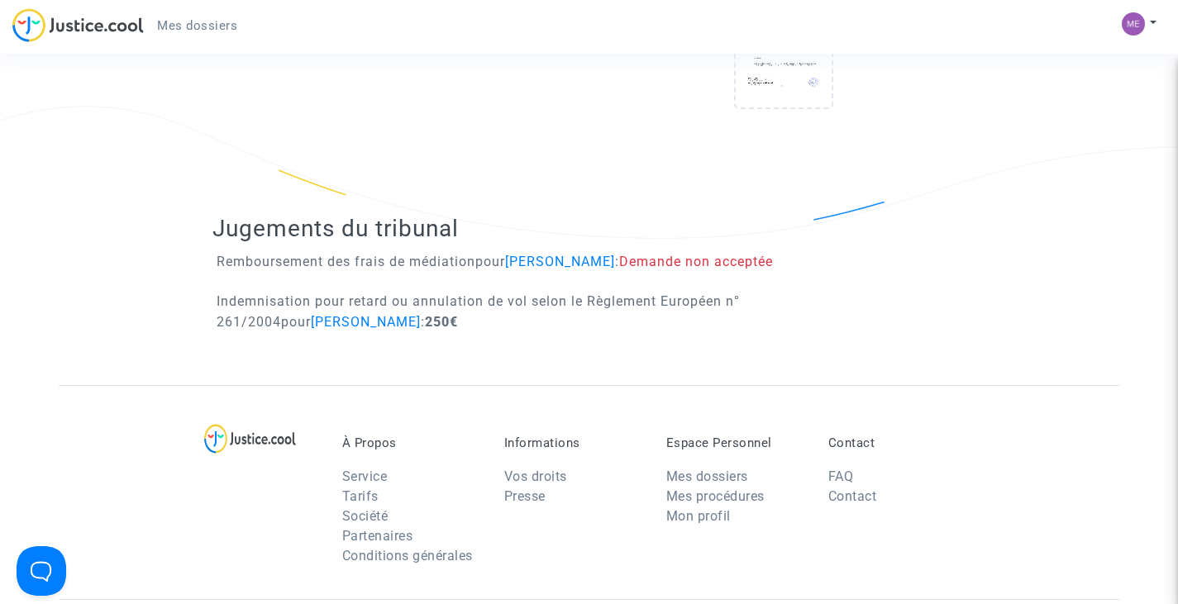
scroll to position [902, 0]
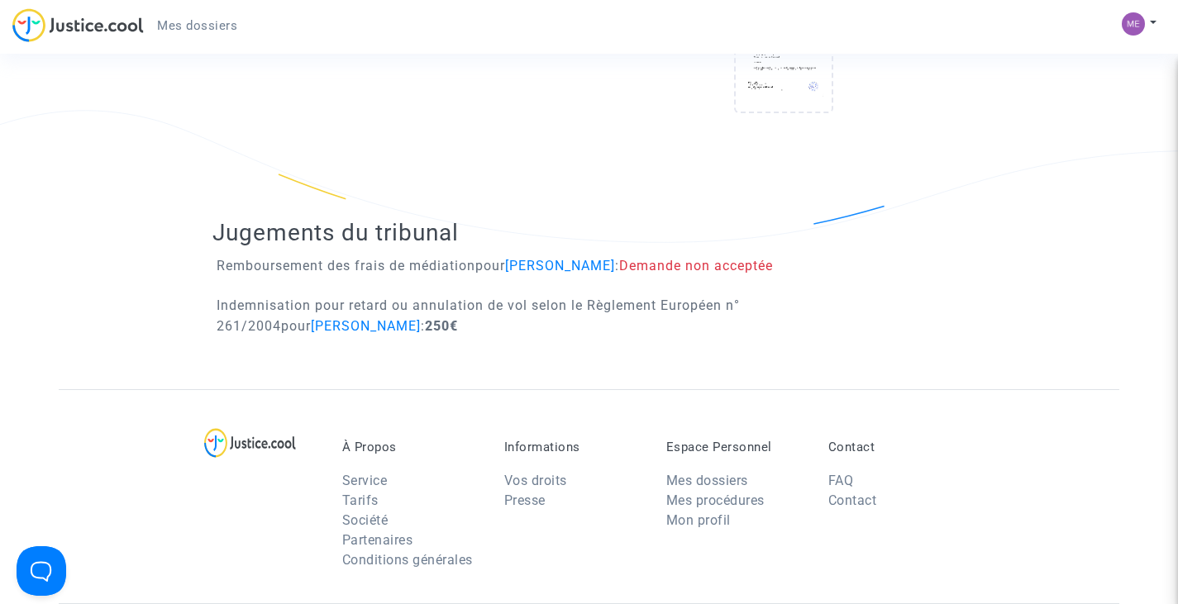
drag, startPoint x: 1177, startPoint y: 355, endPoint x: 1178, endPoint y: 331, distance: 23.2
click at [1177, 331] on html "Mes dossiers Mon profil Paramètres Déconnexion Ref. CFR-240324-BYBN Etape En at…" at bounding box center [589, 50] width 1178 height 1905
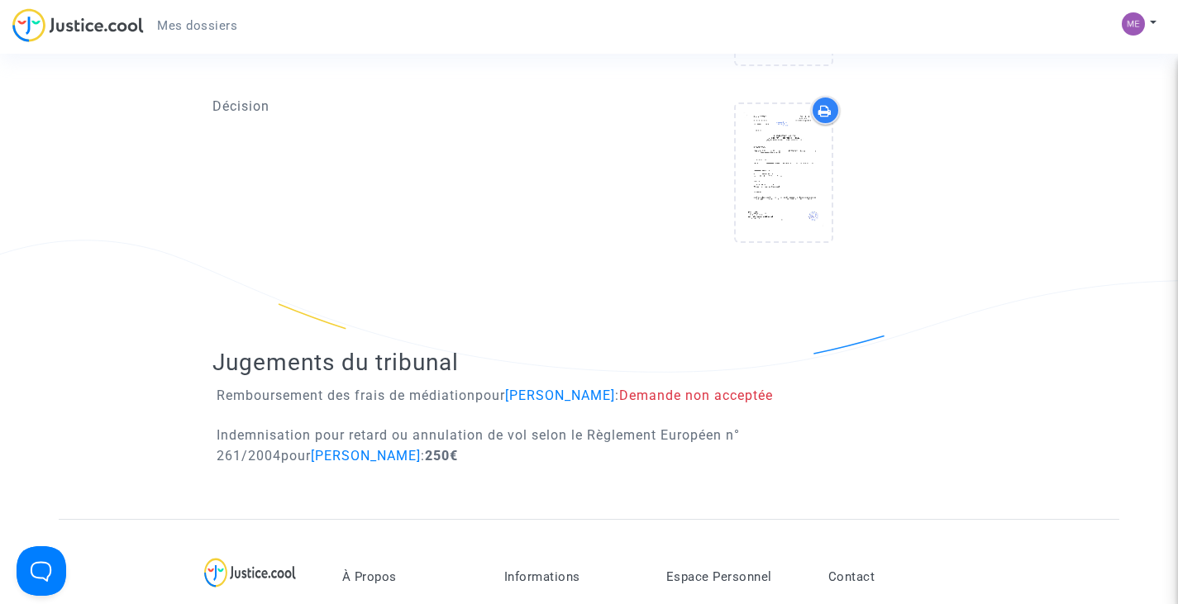
scroll to position [736, 0]
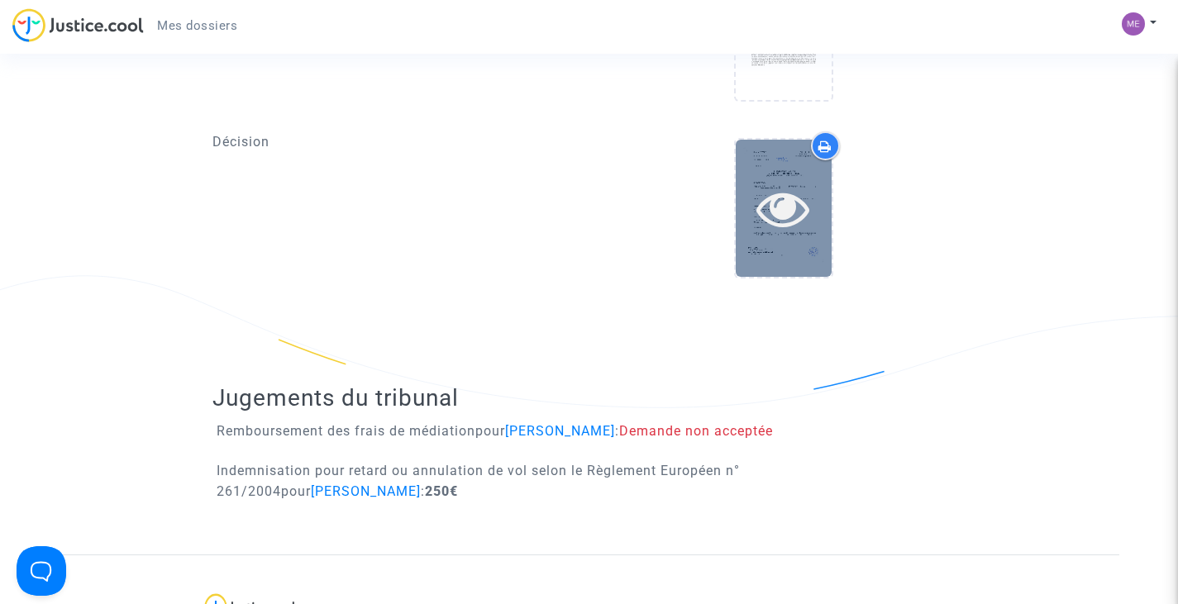
click at [791, 219] on icon at bounding box center [783, 208] width 54 height 53
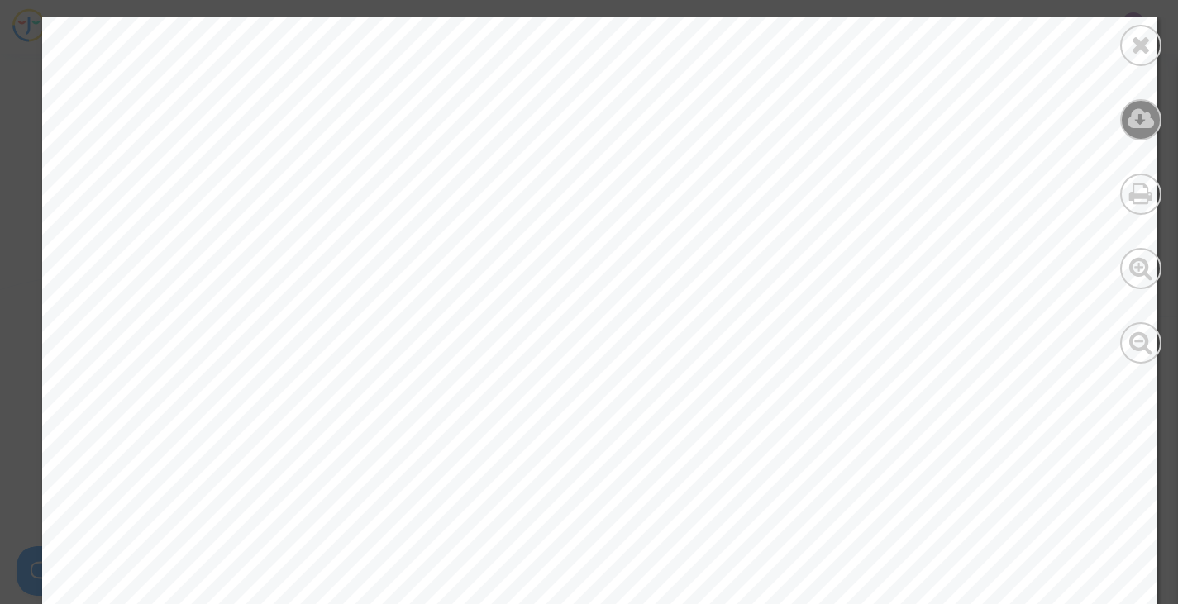
click at [1146, 120] on icon at bounding box center [1140, 119] width 27 height 25
click at [1138, 42] on icon at bounding box center [1141, 44] width 21 height 25
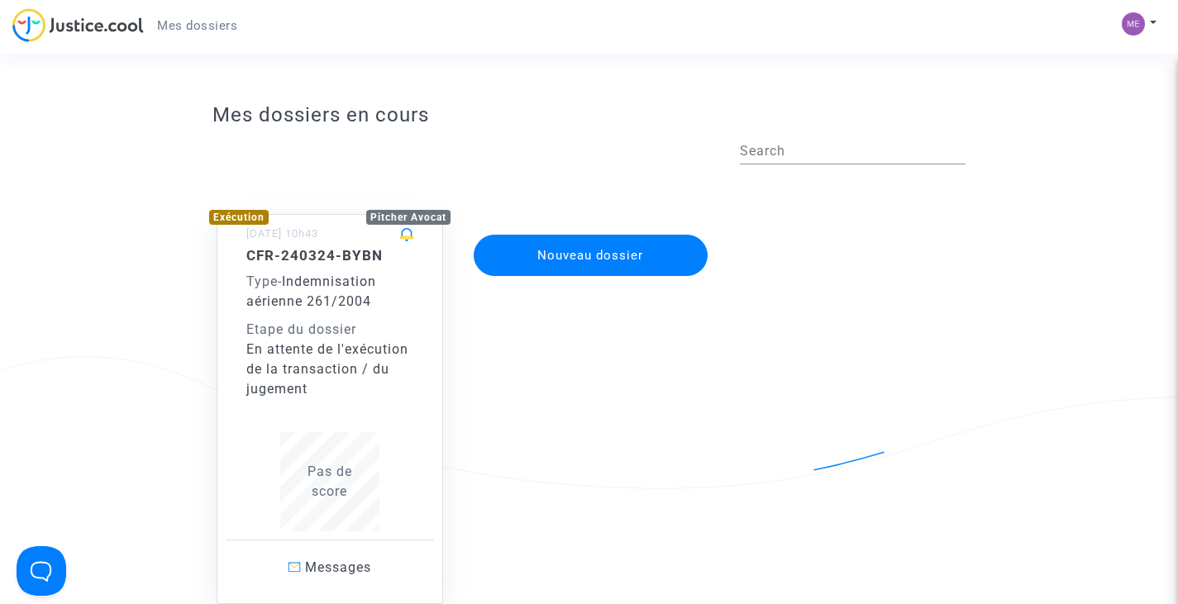
click at [393, 379] on div "En attente de l'exécution de la transaction / du jugement" at bounding box center [329, 370] width 167 height 60
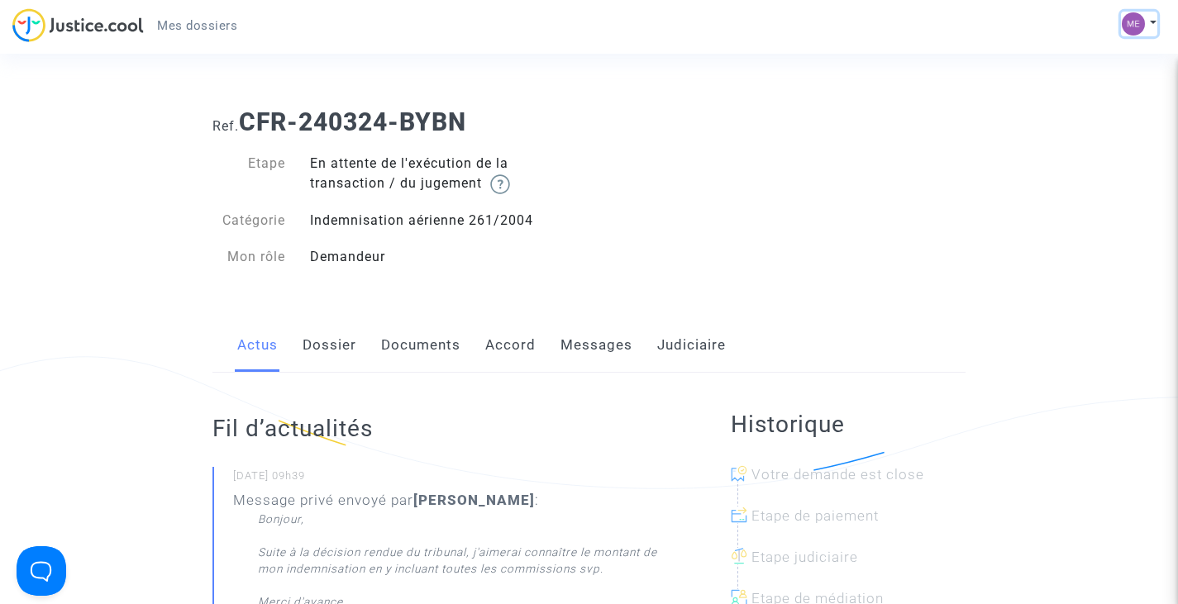
click at [1136, 26] on img at bounding box center [1133, 23] width 23 height 23
click at [1081, 109] on link "Déconnexion" at bounding box center [1091, 111] width 131 height 26
